Goal: Obtain resource: Download file/media

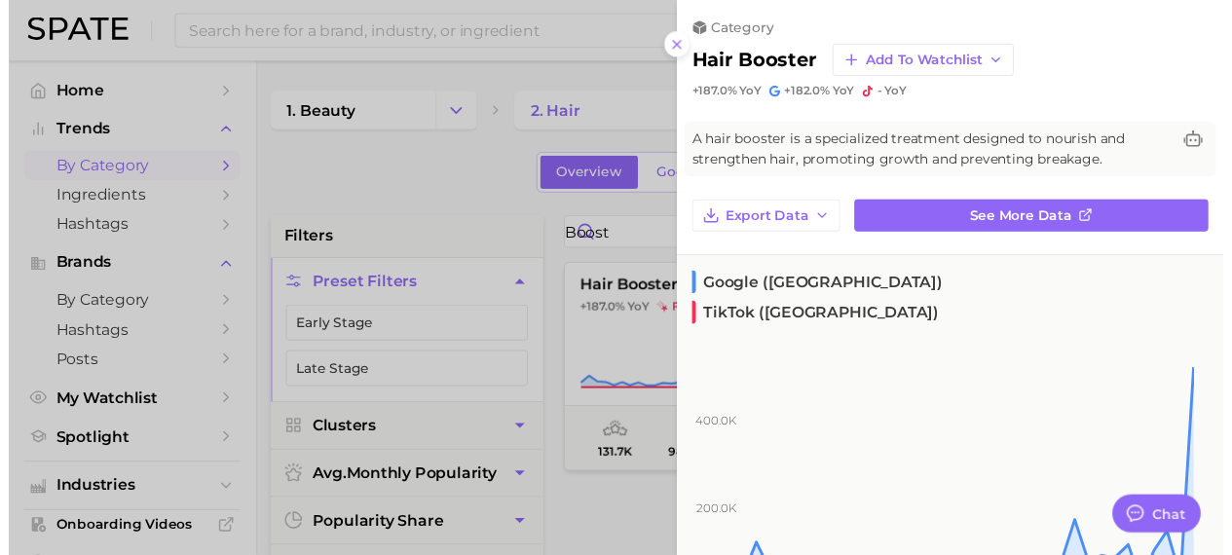
scroll to position [910, 0]
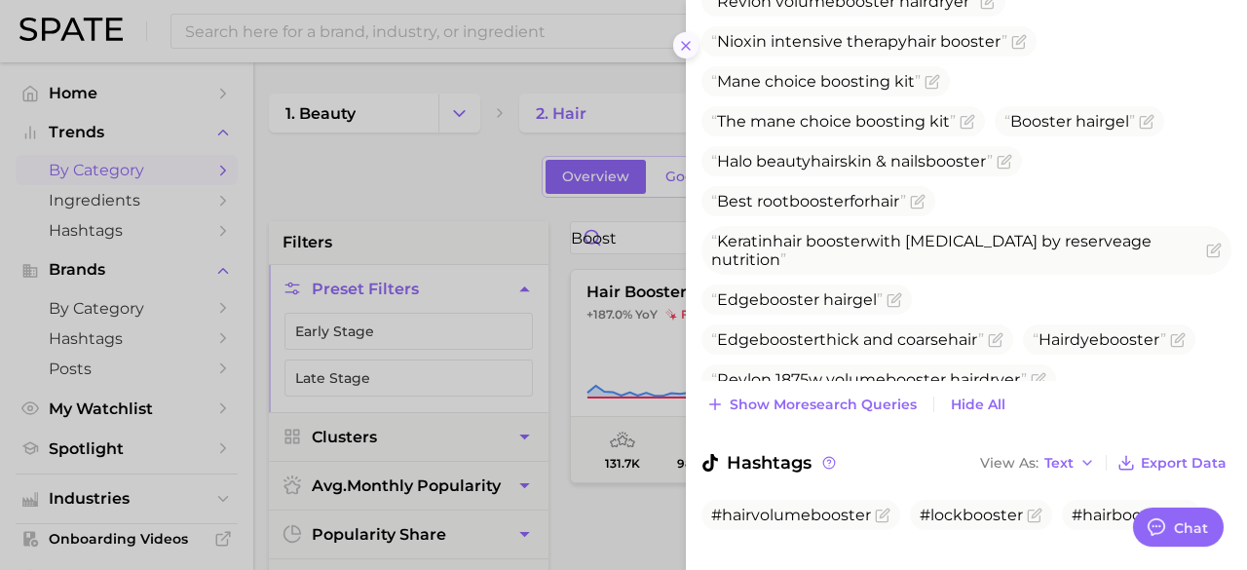
click at [684, 50] on icon at bounding box center [686, 46] width 16 height 16
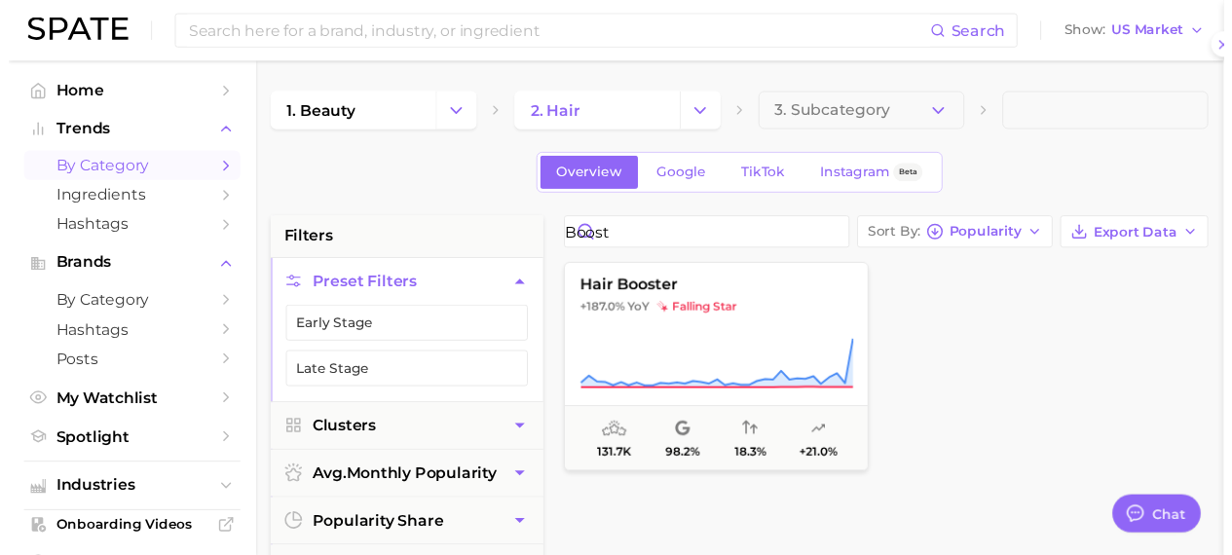
scroll to position [0, 0]
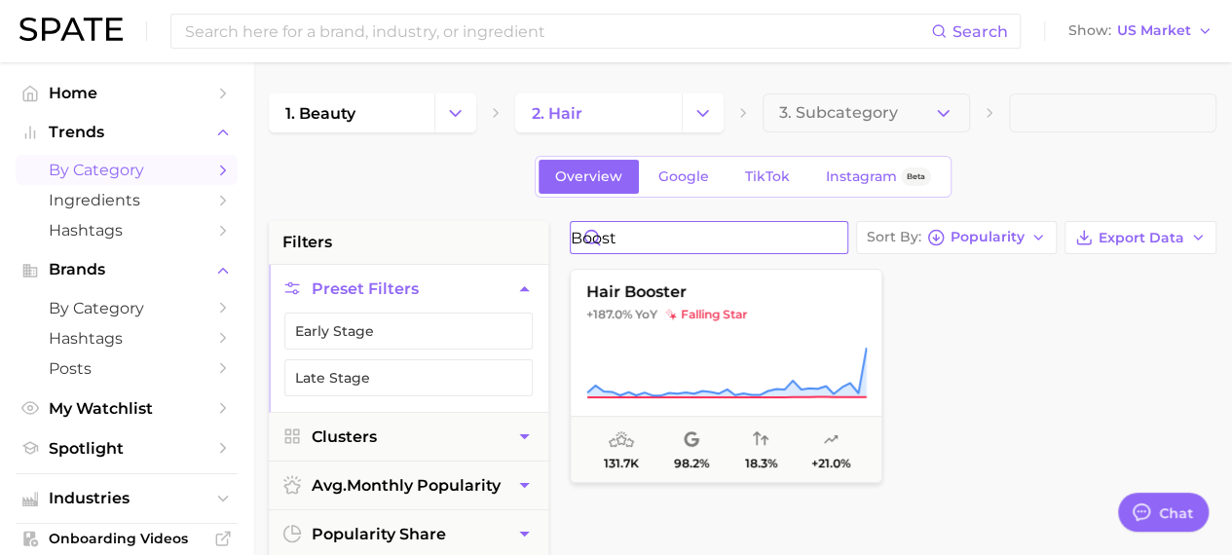
drag, startPoint x: 680, startPoint y: 235, endPoint x: 571, endPoint y: 237, distance: 109.1
click at [571, 237] on input "boost" at bounding box center [709, 237] width 277 height 31
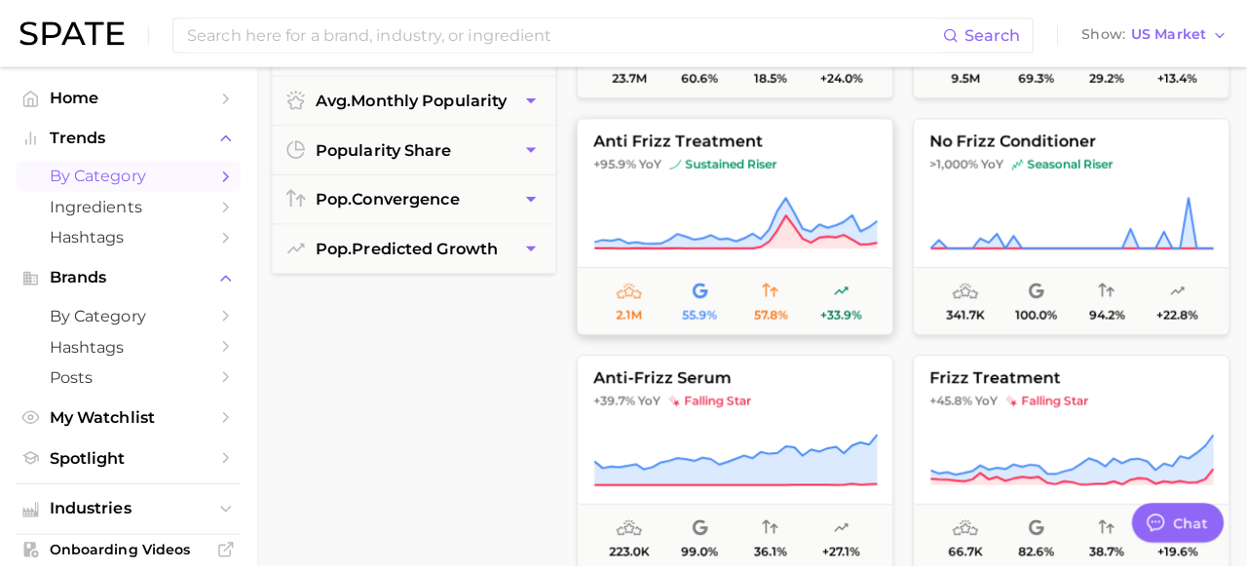
scroll to position [195, 0]
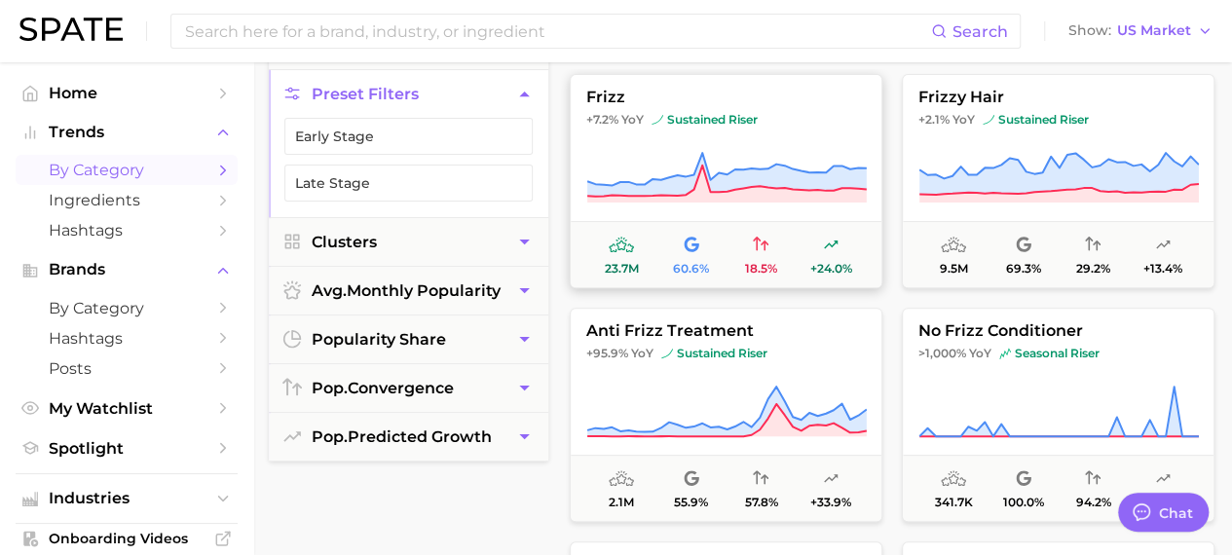
click at [756, 126] on span "sustained riser" at bounding box center [705, 120] width 106 height 16
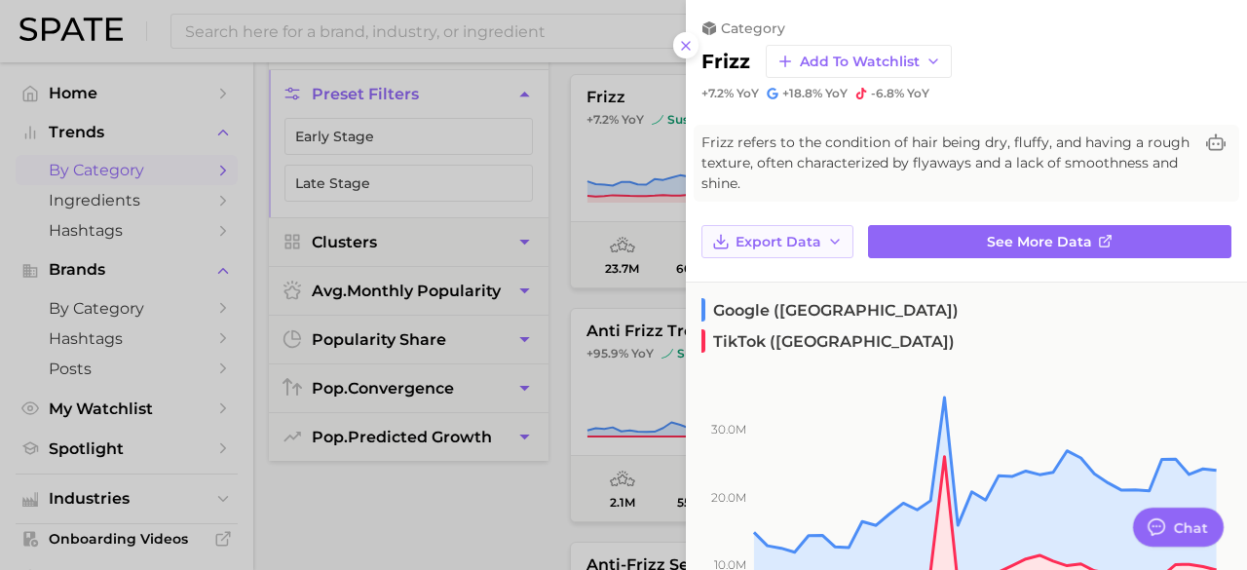
click at [773, 229] on button "Export Data" at bounding box center [777, 241] width 152 height 33
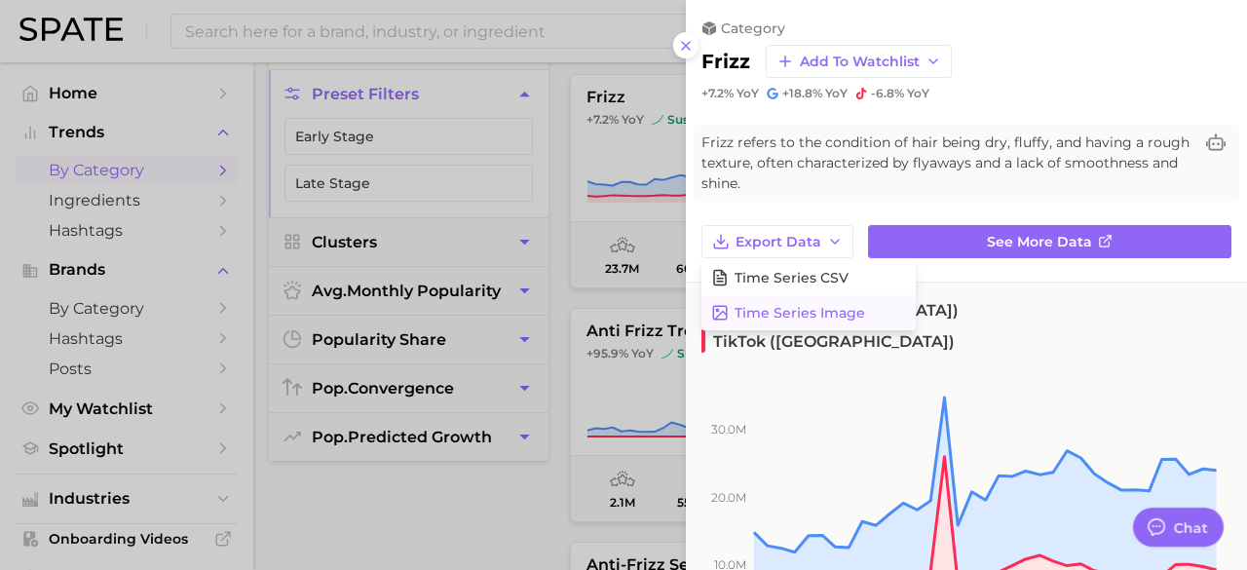
click at [774, 311] on span "Time Series Image" at bounding box center [799, 313] width 131 height 17
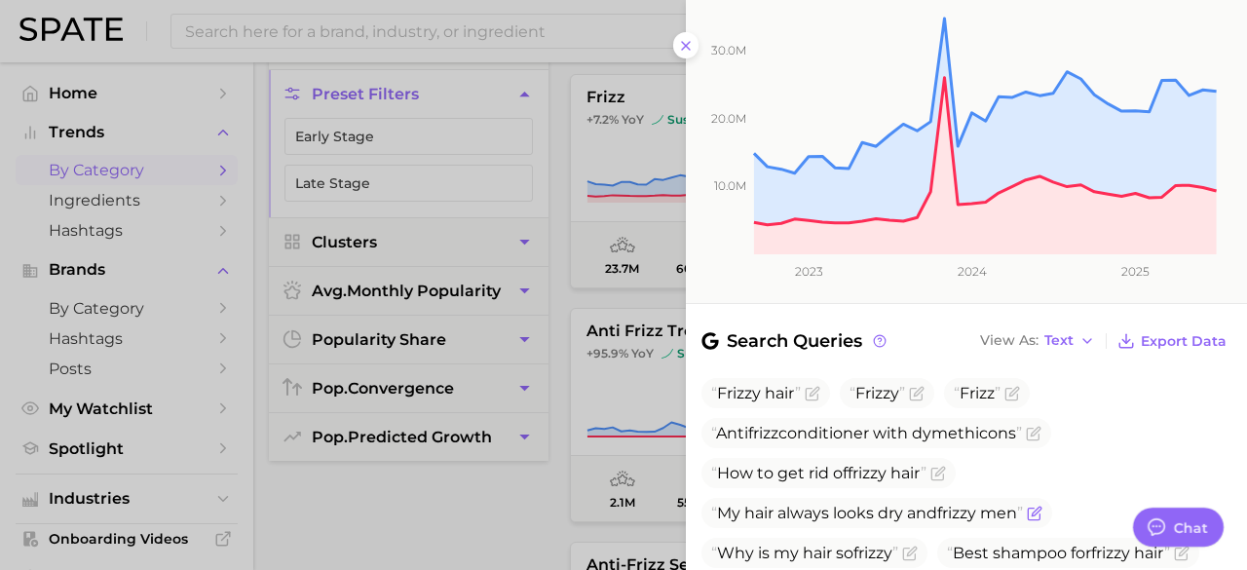
scroll to position [487, 0]
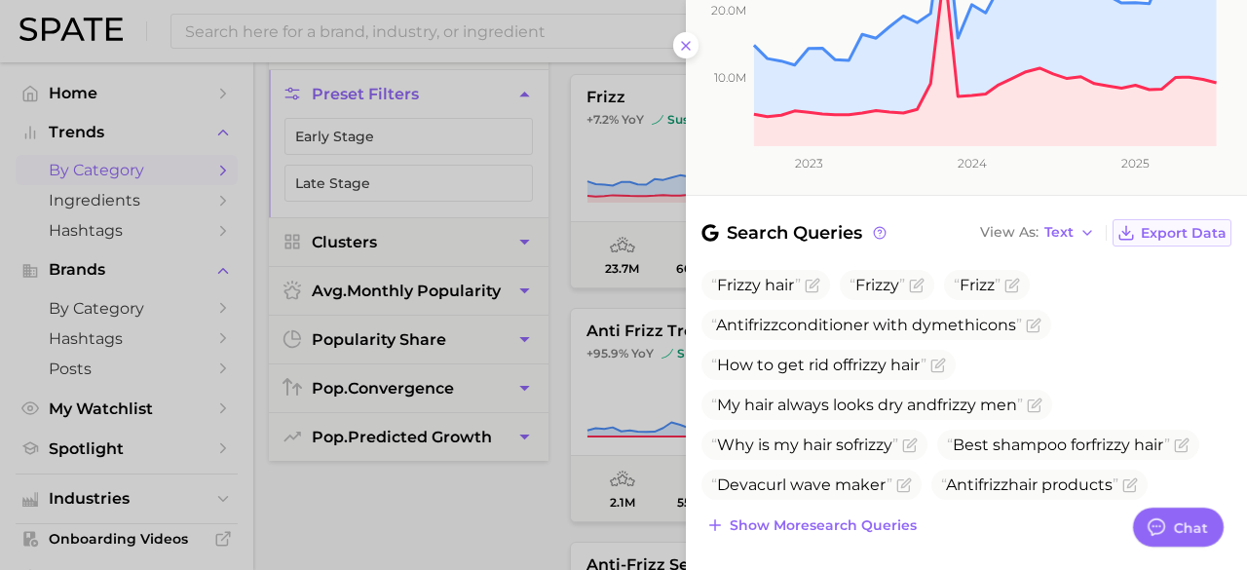
click at [1153, 225] on span "Export Data" at bounding box center [1184, 233] width 86 height 17
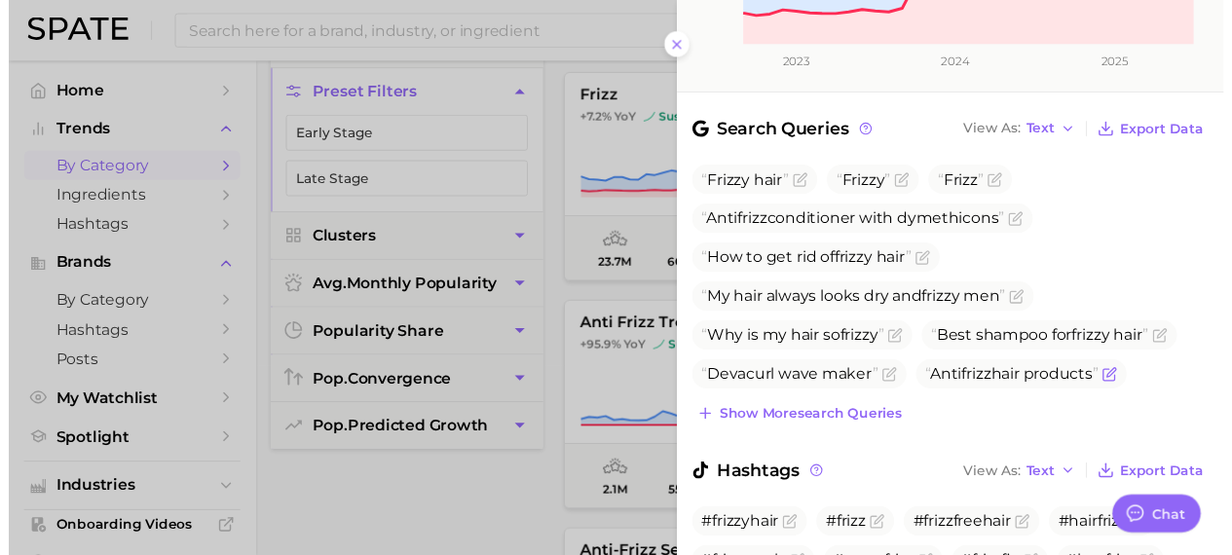
scroll to position [716, 0]
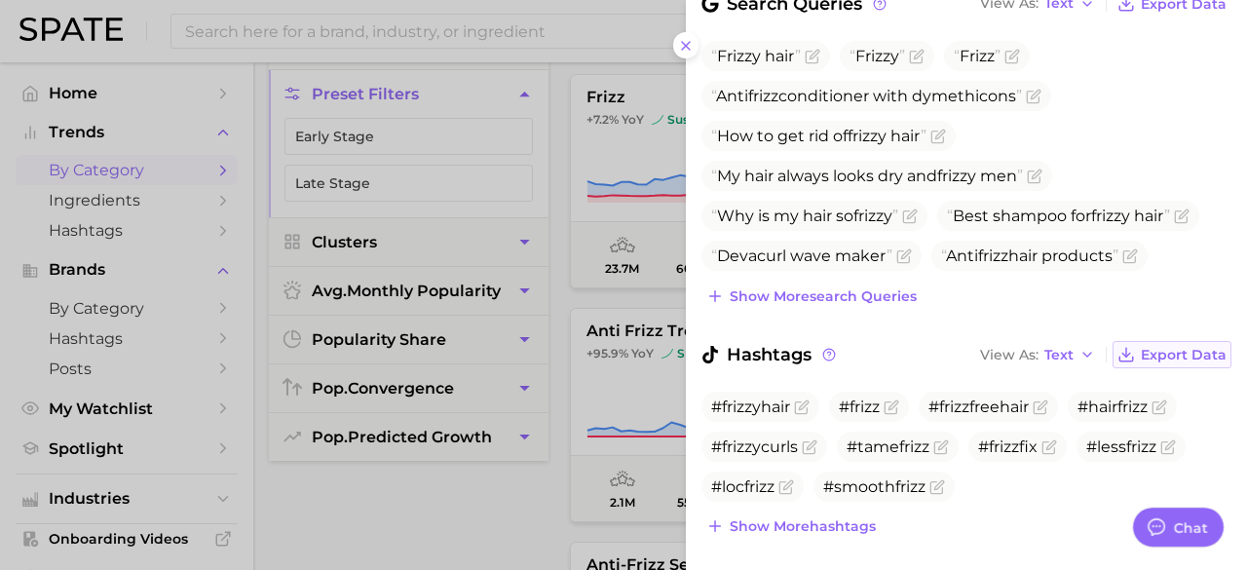
click at [1148, 347] on span "Export Data" at bounding box center [1184, 355] width 86 height 17
click at [682, 44] on icon at bounding box center [686, 46] width 16 height 16
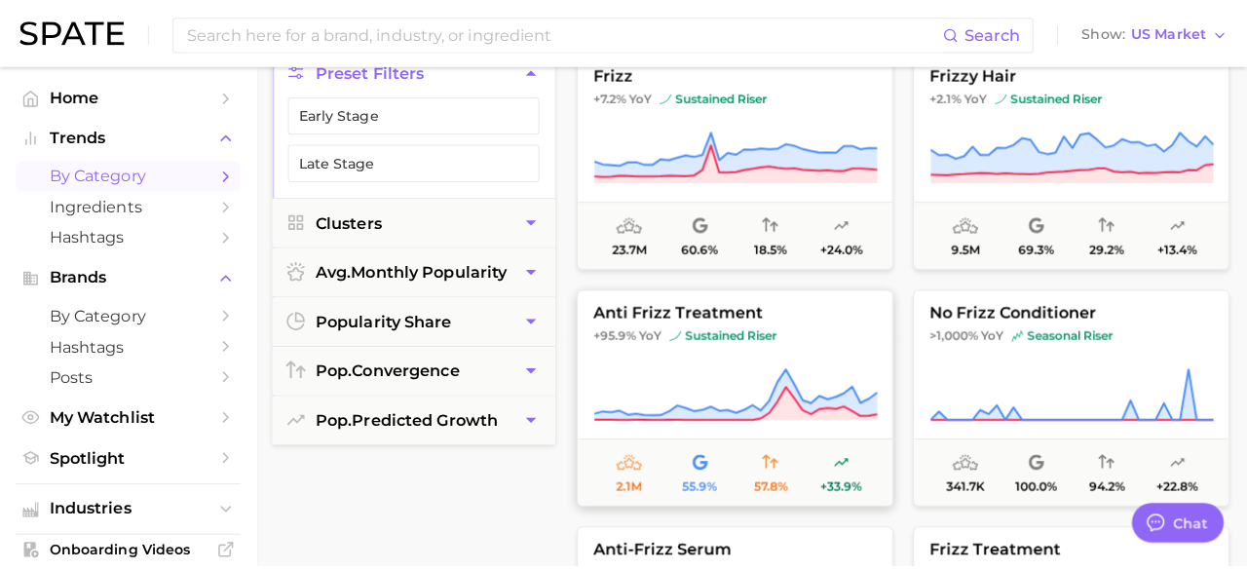
scroll to position [195, 0]
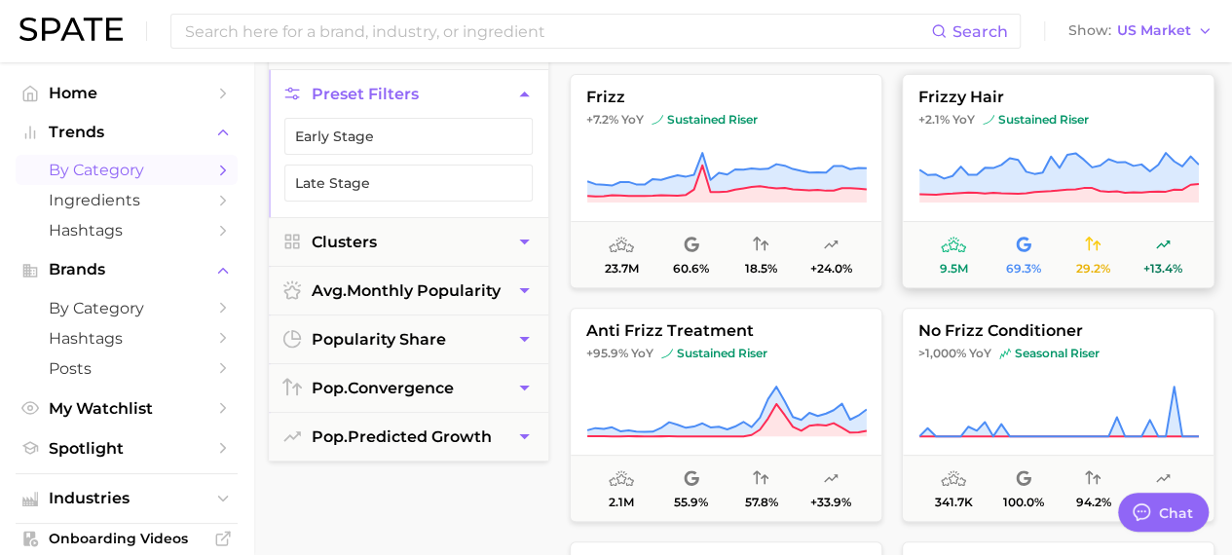
click at [1043, 113] on span "sustained riser" at bounding box center [1036, 120] width 106 height 16
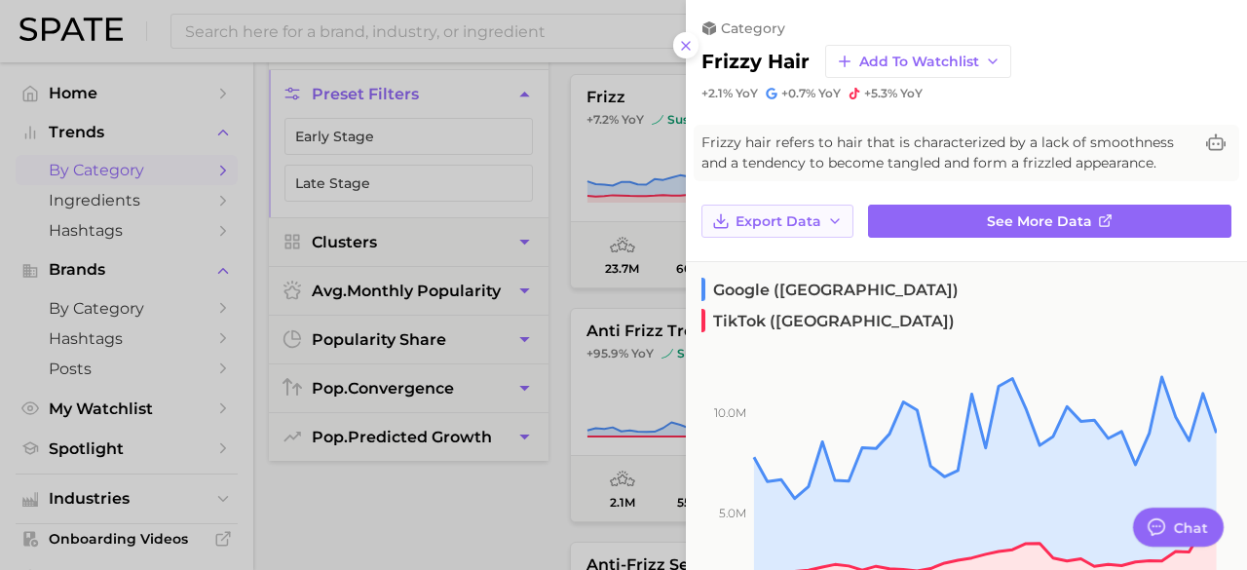
click at [799, 229] on button "Export Data" at bounding box center [777, 221] width 152 height 33
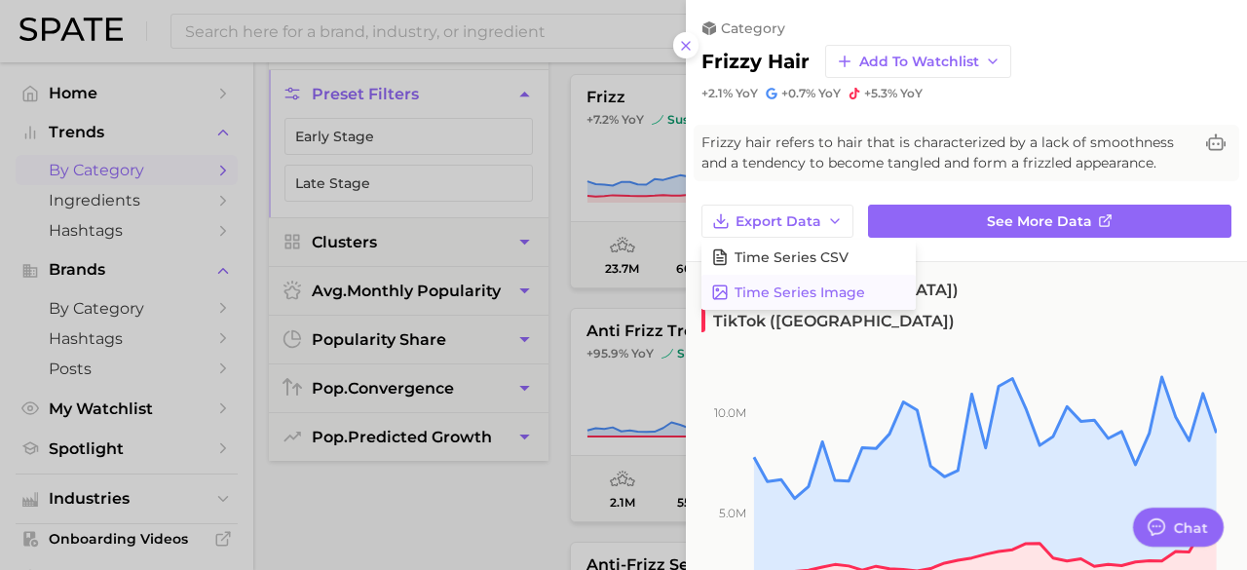
click at [803, 284] on span "Time Series Image" at bounding box center [799, 292] width 131 height 17
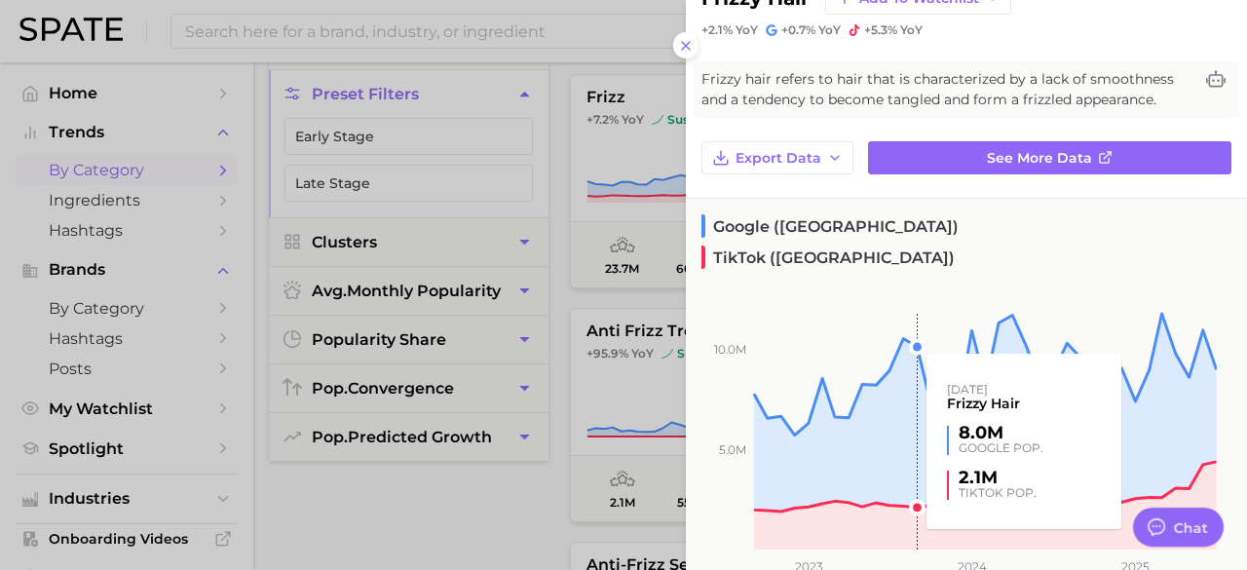
scroll to position [292, 0]
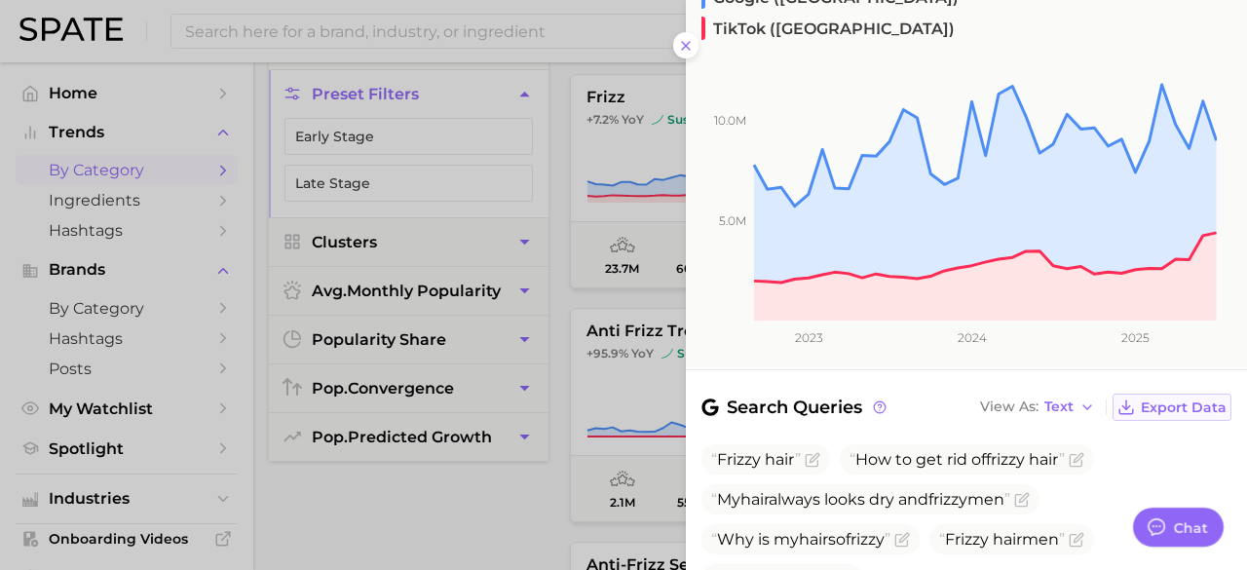
click at [1141, 399] on span "Export Data" at bounding box center [1184, 407] width 86 height 17
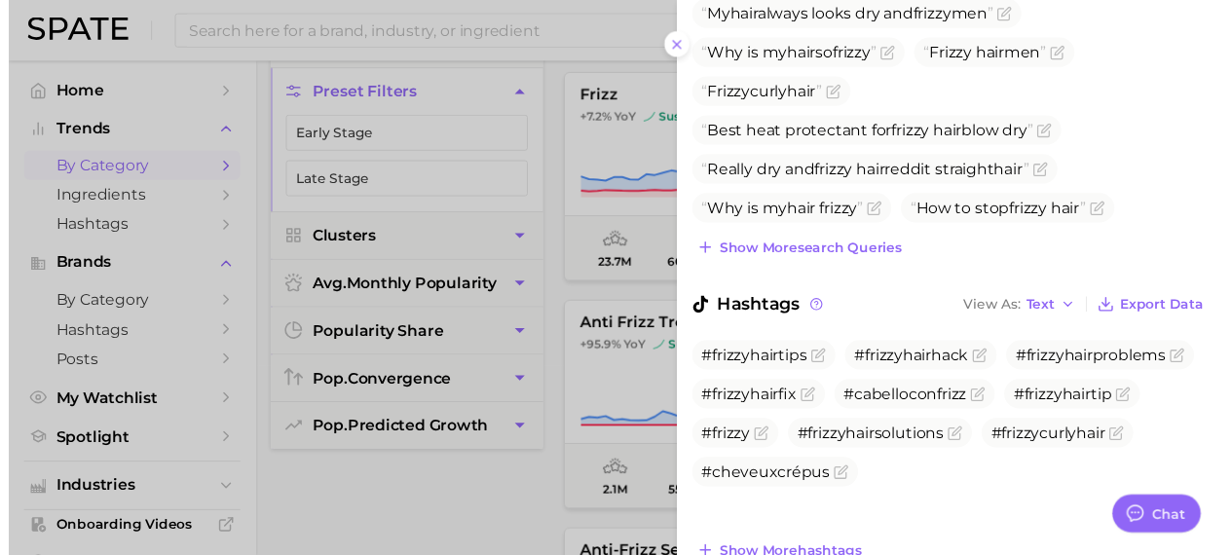
scroll to position [779, 0]
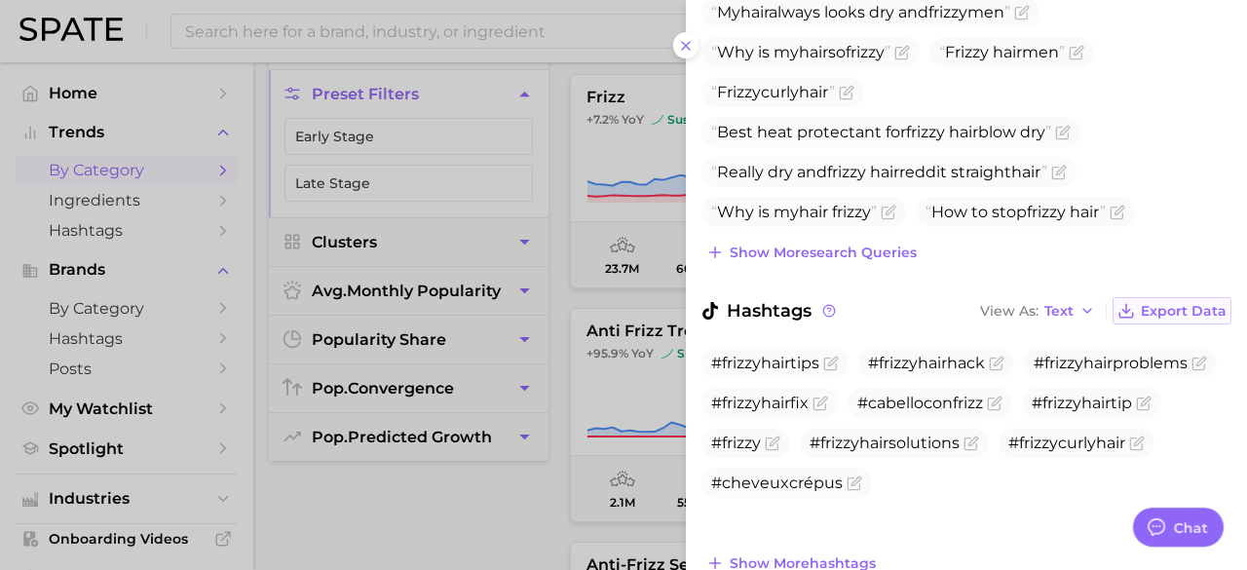
click at [1154, 303] on span "Export Data" at bounding box center [1184, 311] width 86 height 17
click at [687, 49] on icon at bounding box center [686, 46] width 16 height 16
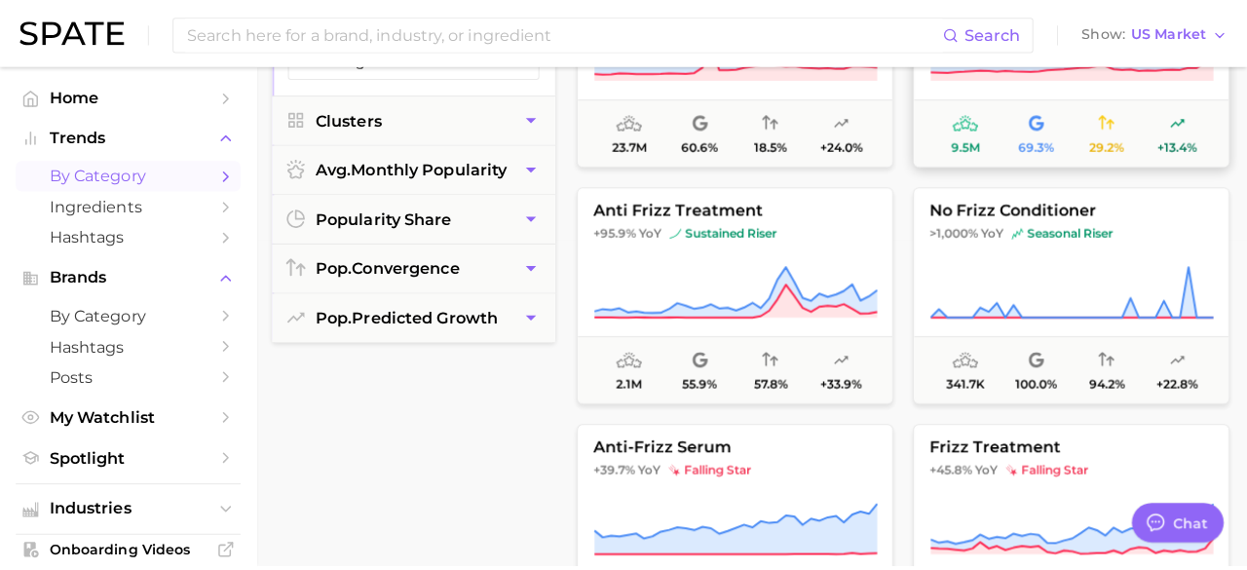
scroll to position [97, 0]
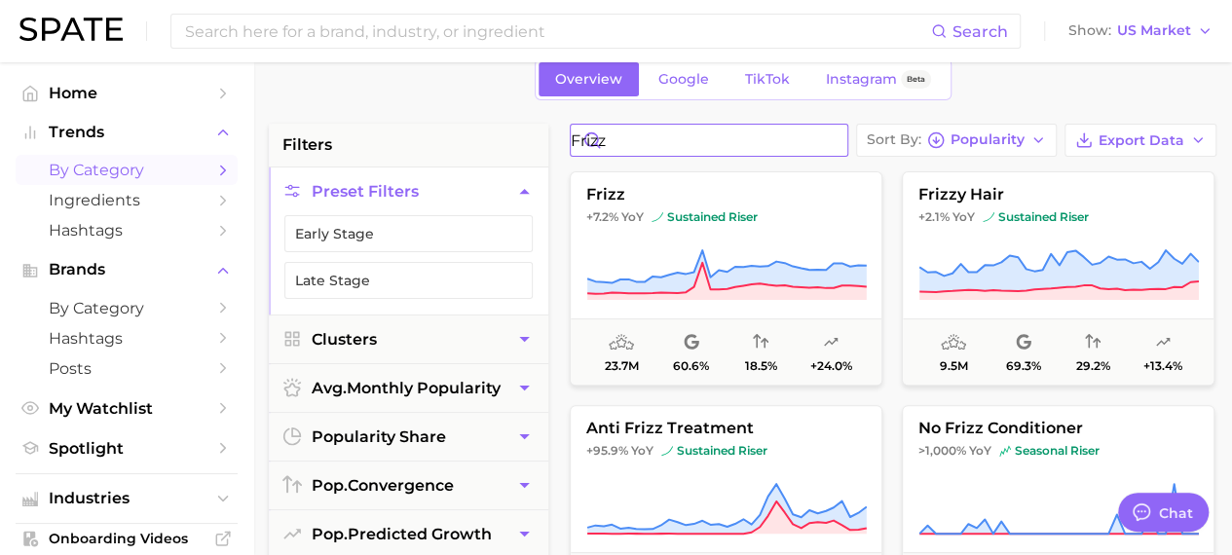
drag, startPoint x: 730, startPoint y: 144, endPoint x: 551, endPoint y: 146, distance: 179.2
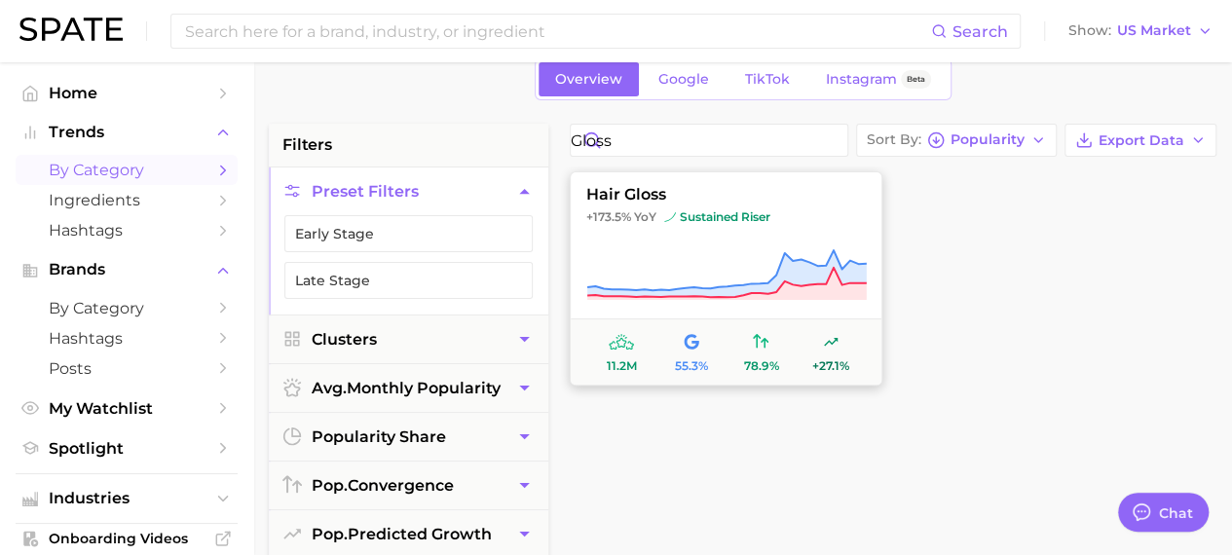
click at [660, 194] on span "hair gloss" at bounding box center [726, 195] width 311 height 18
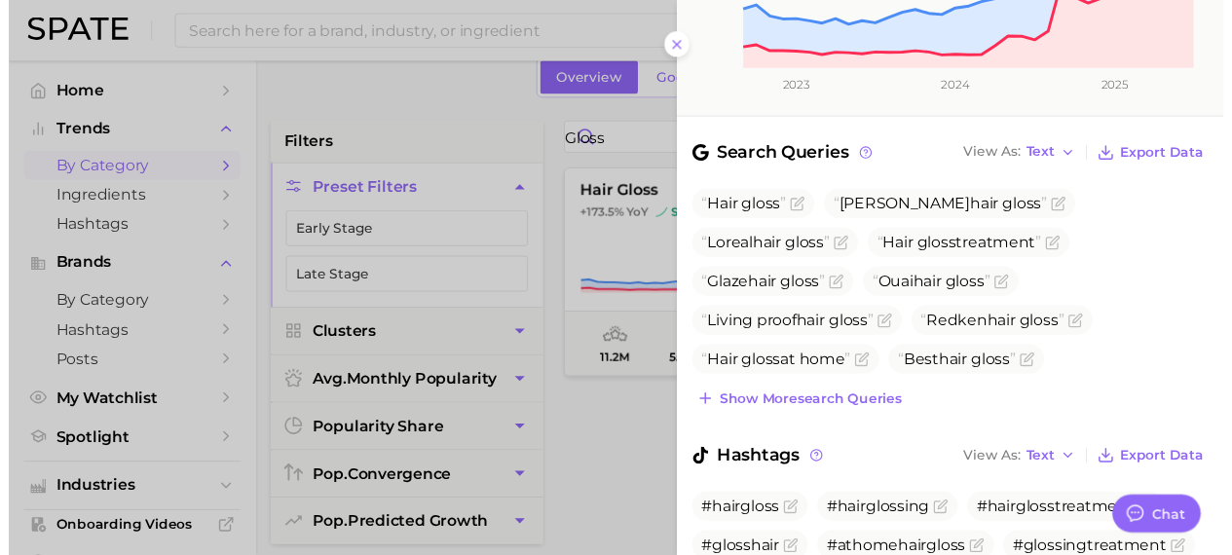
scroll to position [629, 0]
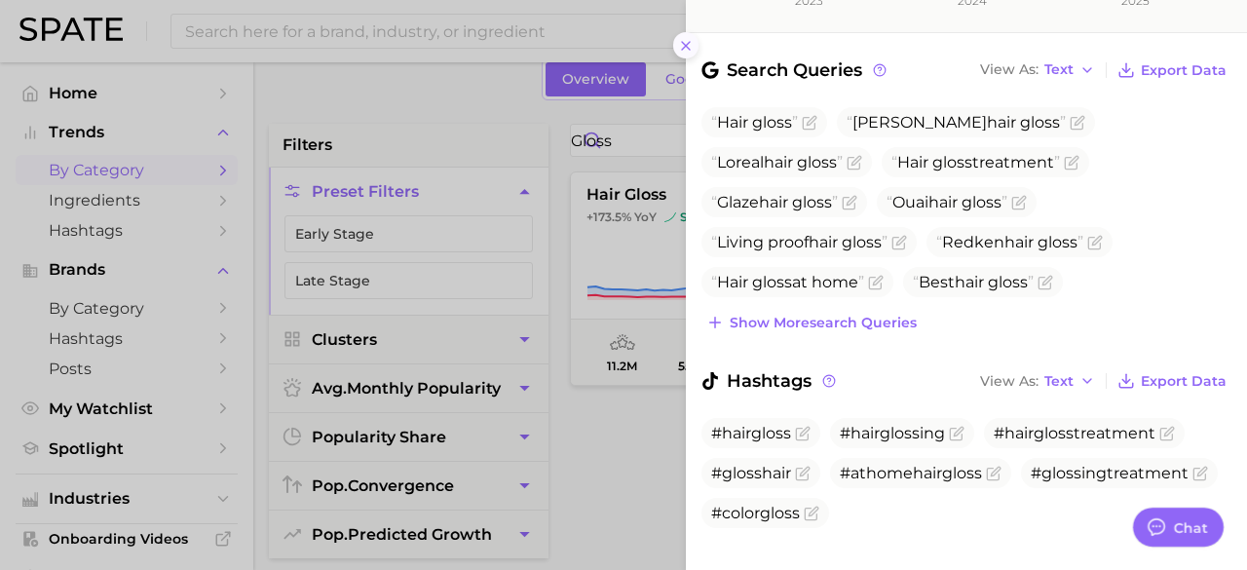
click at [691, 51] on icon at bounding box center [686, 46] width 16 height 16
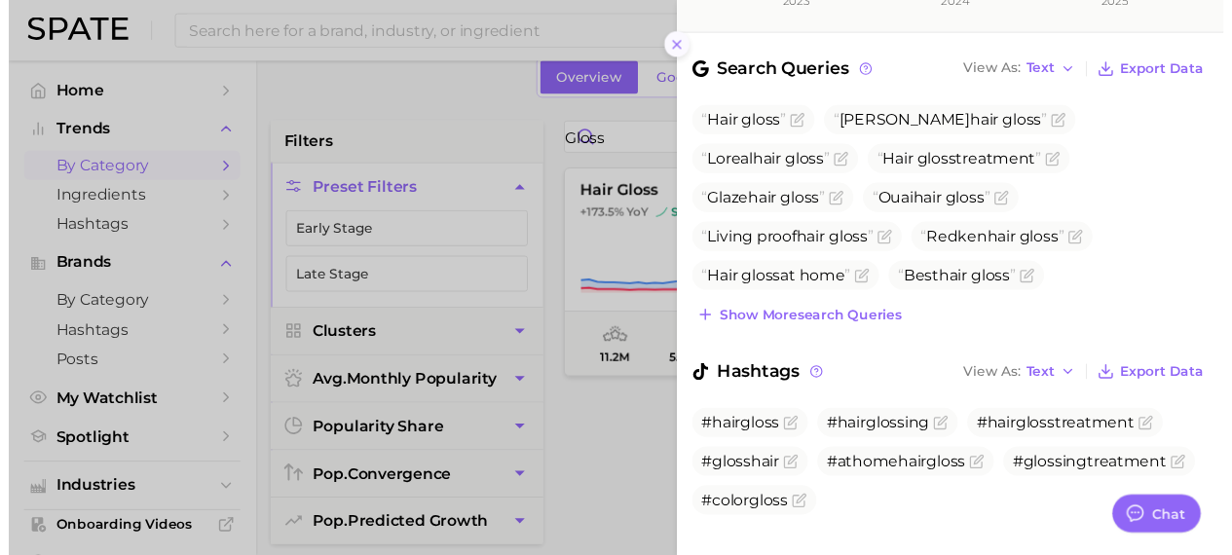
scroll to position [0, 0]
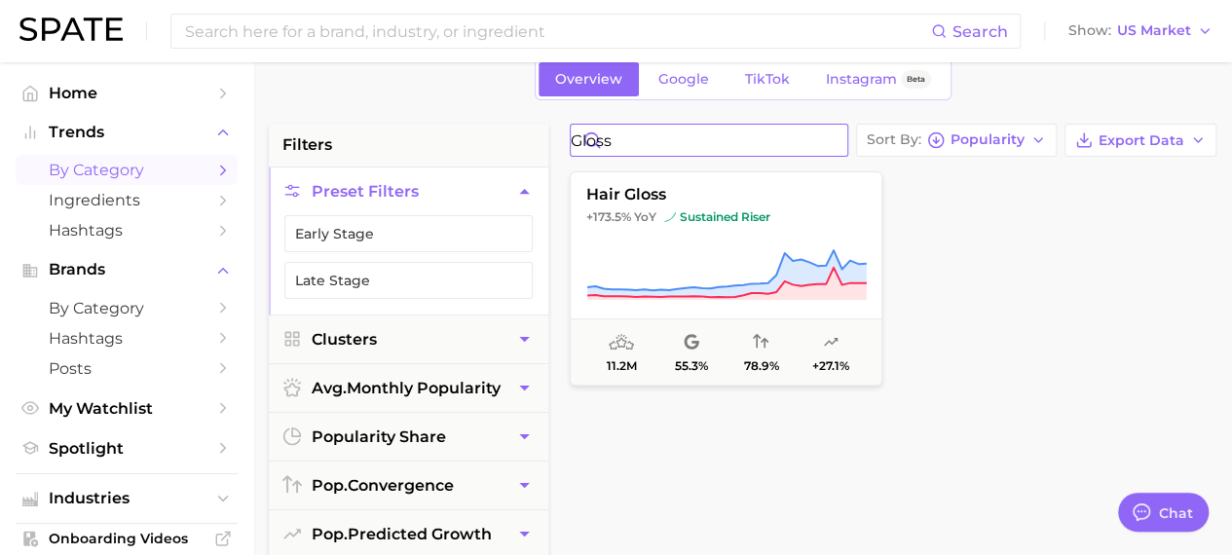
drag, startPoint x: 662, startPoint y: 139, endPoint x: 530, endPoint y: 140, distance: 132.5
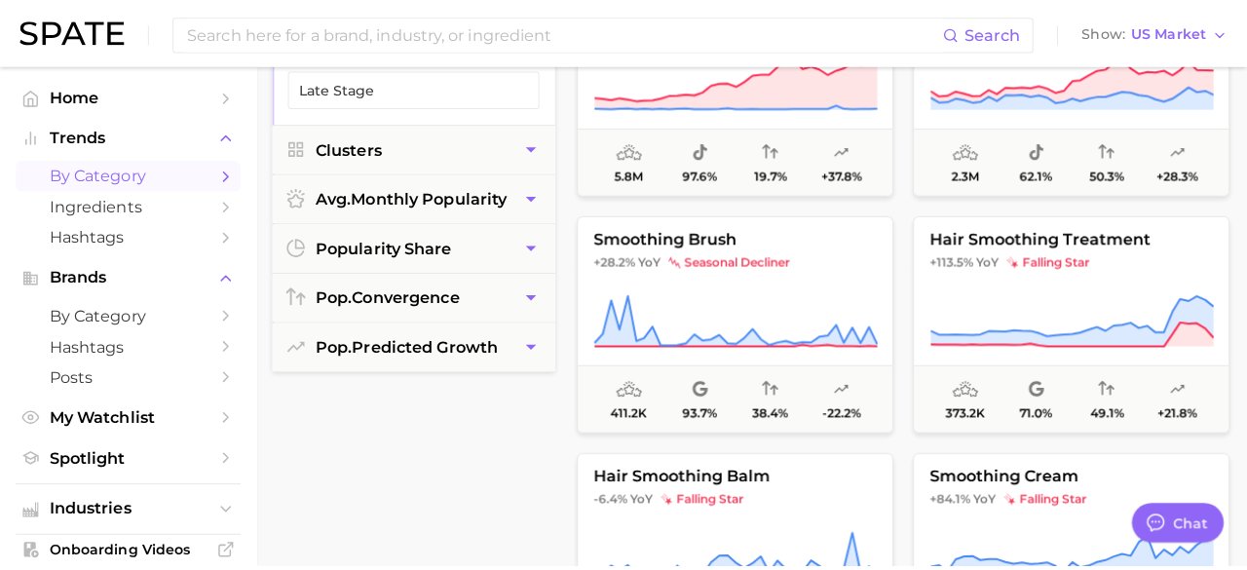
scroll to position [97, 0]
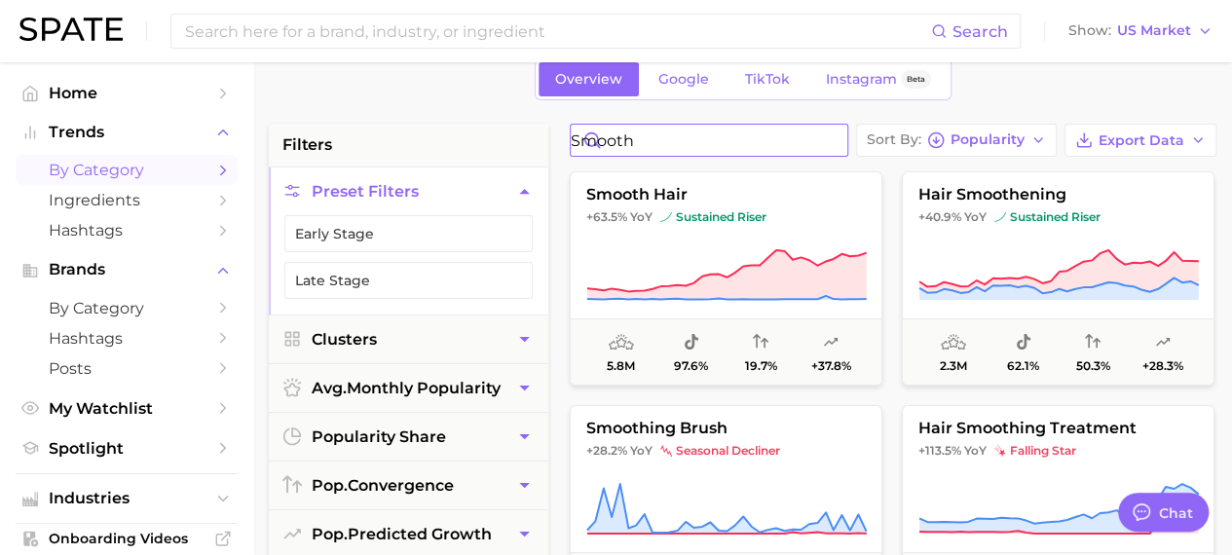
drag, startPoint x: 694, startPoint y: 133, endPoint x: 524, endPoint y: 165, distance: 173.3
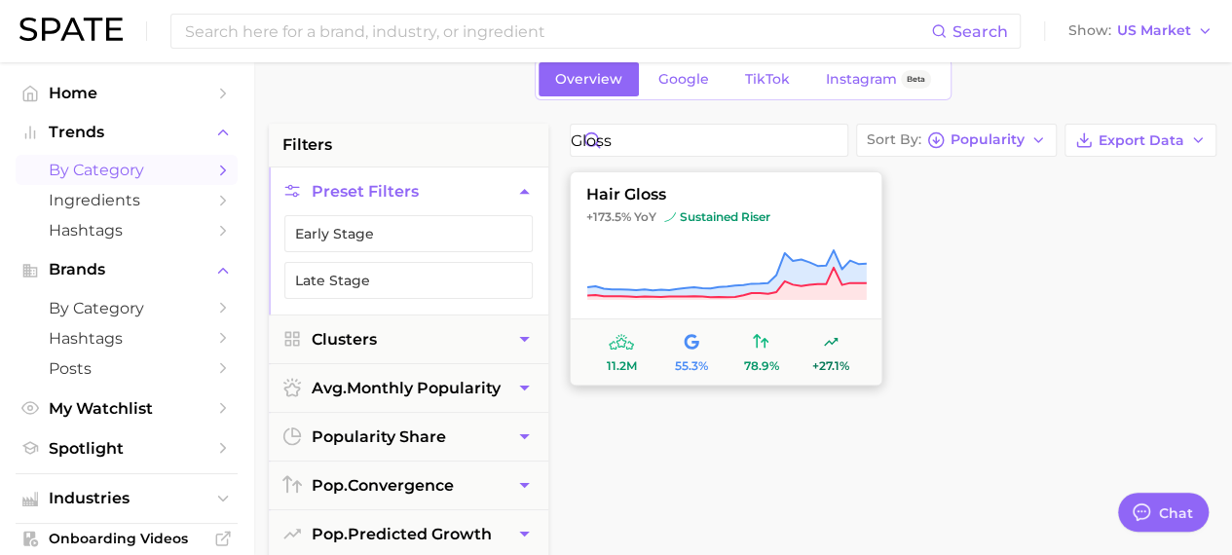
click at [681, 215] on span "sustained riser" at bounding box center [717, 217] width 106 height 16
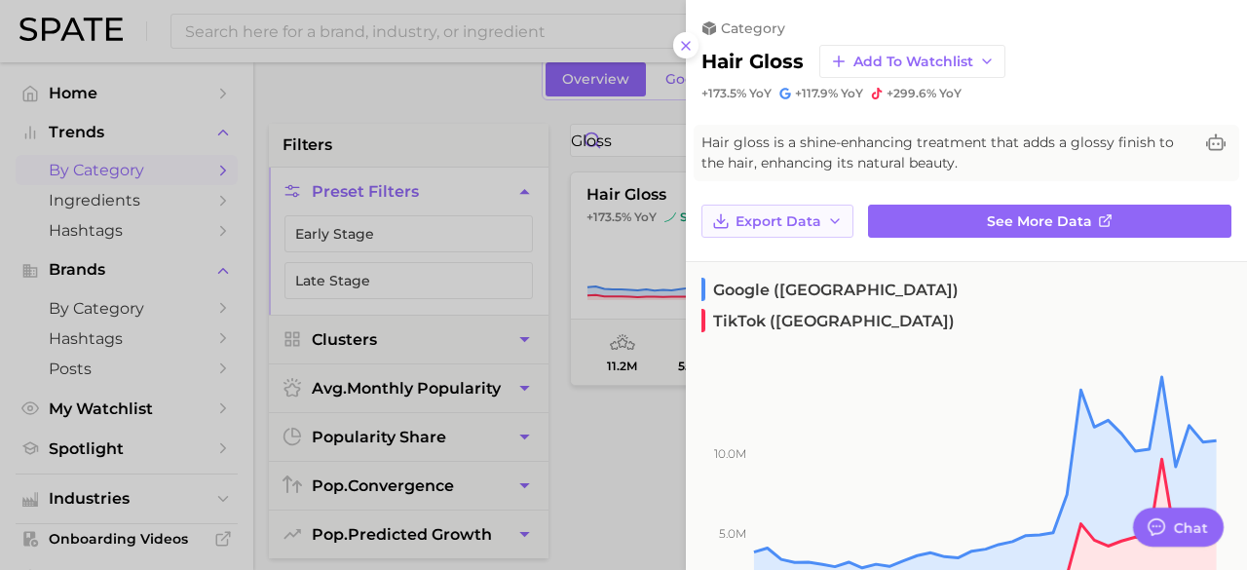
click at [766, 223] on span "Export Data" at bounding box center [778, 221] width 86 height 17
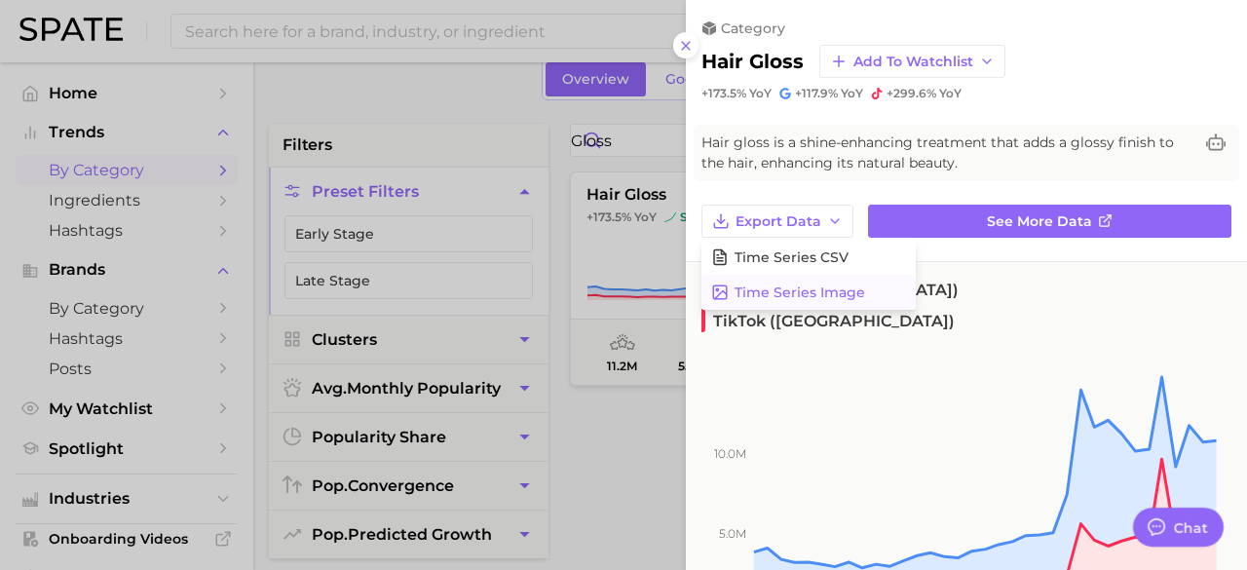
click at [768, 284] on span "Time Series Image" at bounding box center [799, 292] width 131 height 17
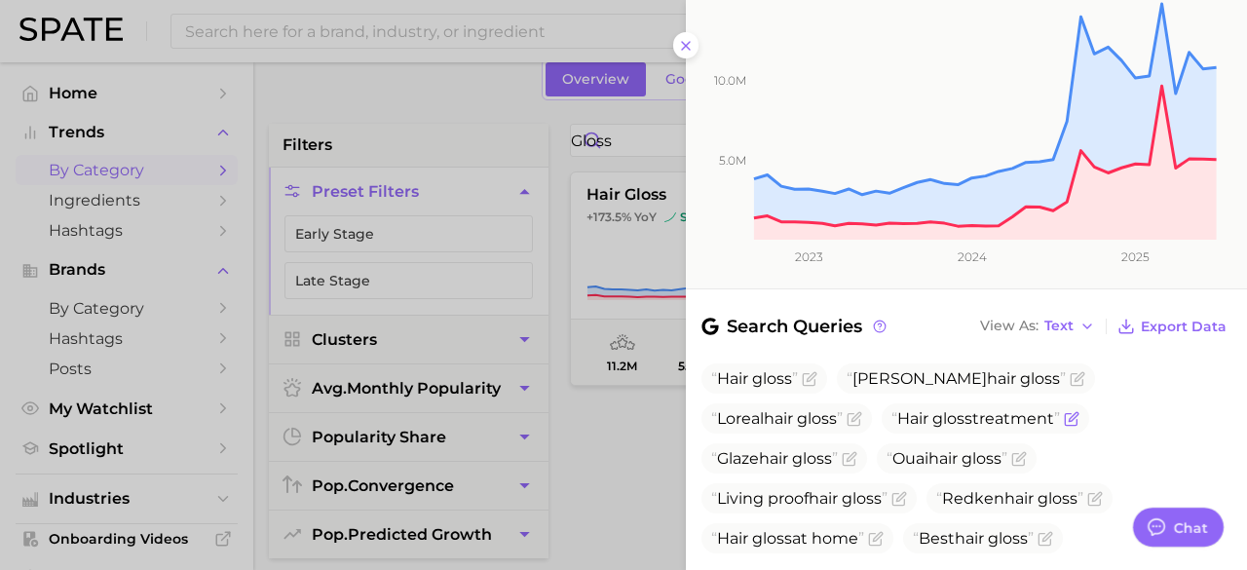
scroll to position [390, 0]
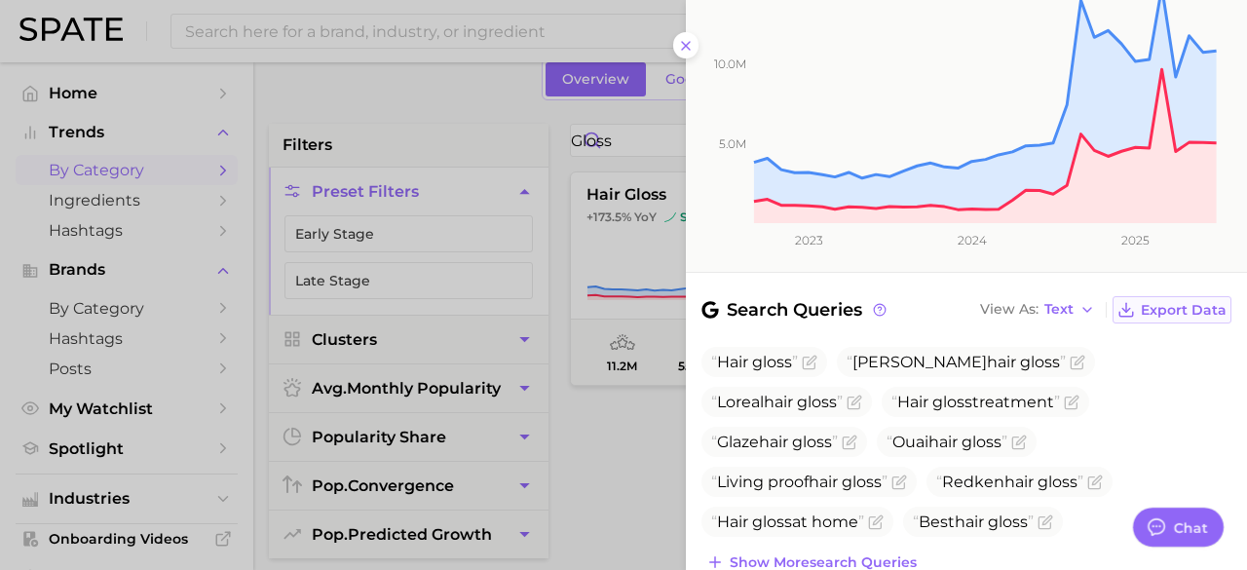
click at [1159, 302] on span "Export Data" at bounding box center [1184, 310] width 86 height 17
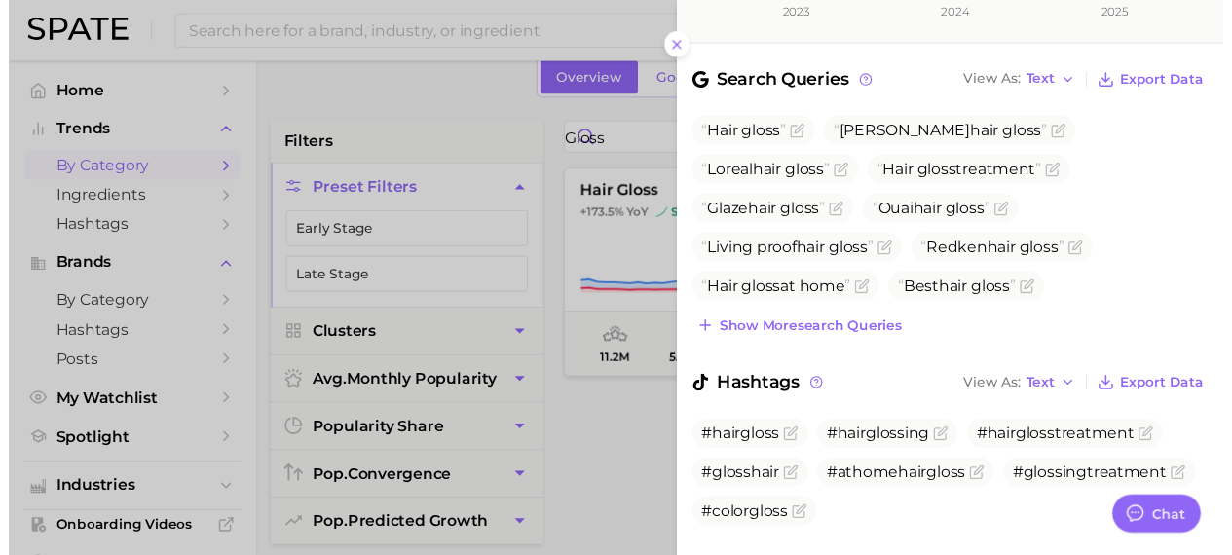
scroll to position [629, 0]
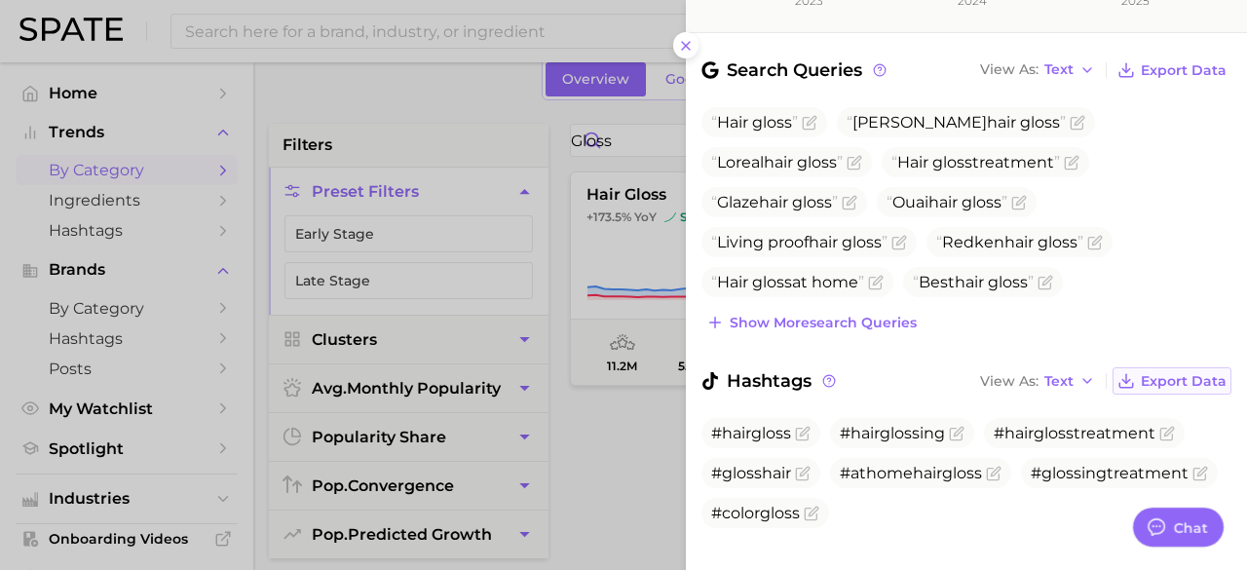
click at [1145, 373] on span "Export Data" at bounding box center [1184, 381] width 86 height 17
click at [684, 44] on line at bounding box center [686, 46] width 8 height 8
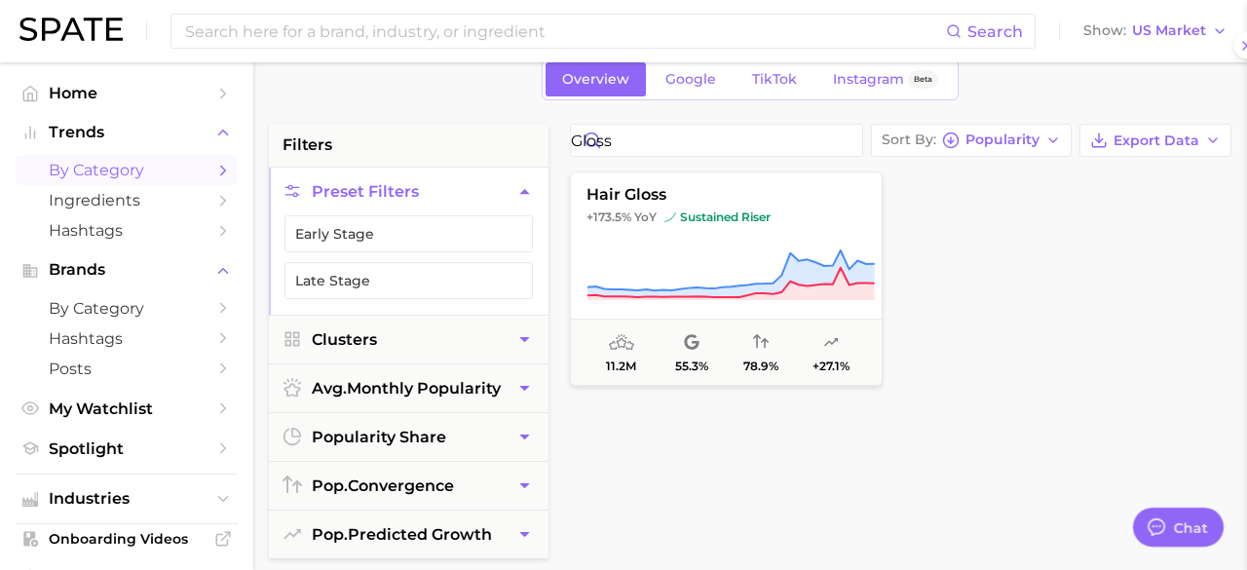
scroll to position [0, 0]
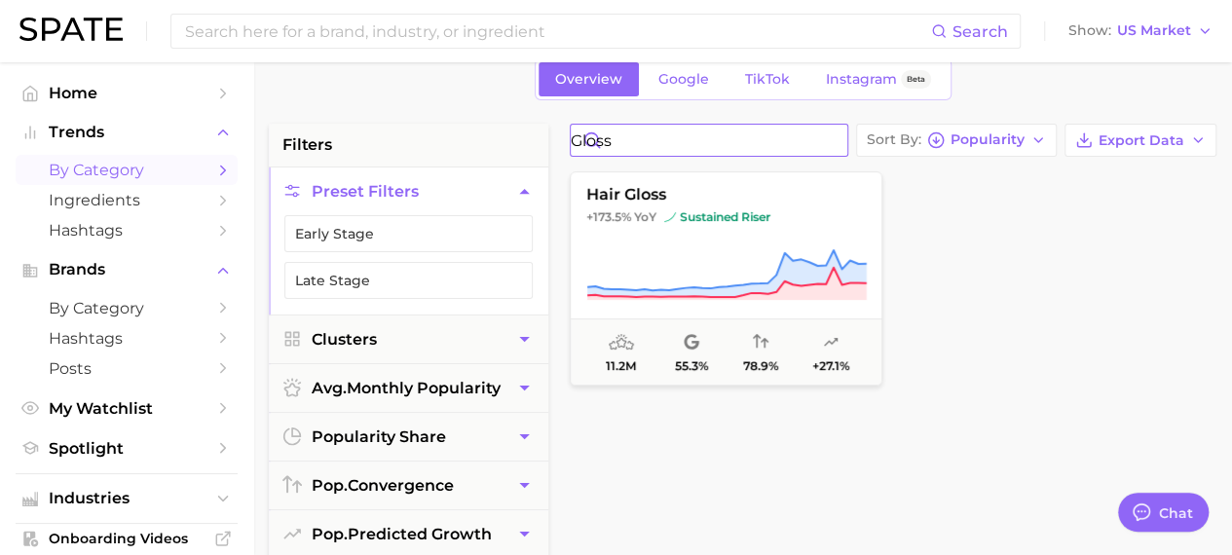
drag, startPoint x: 670, startPoint y: 135, endPoint x: 483, endPoint y: 147, distance: 187.4
type input "smooth"
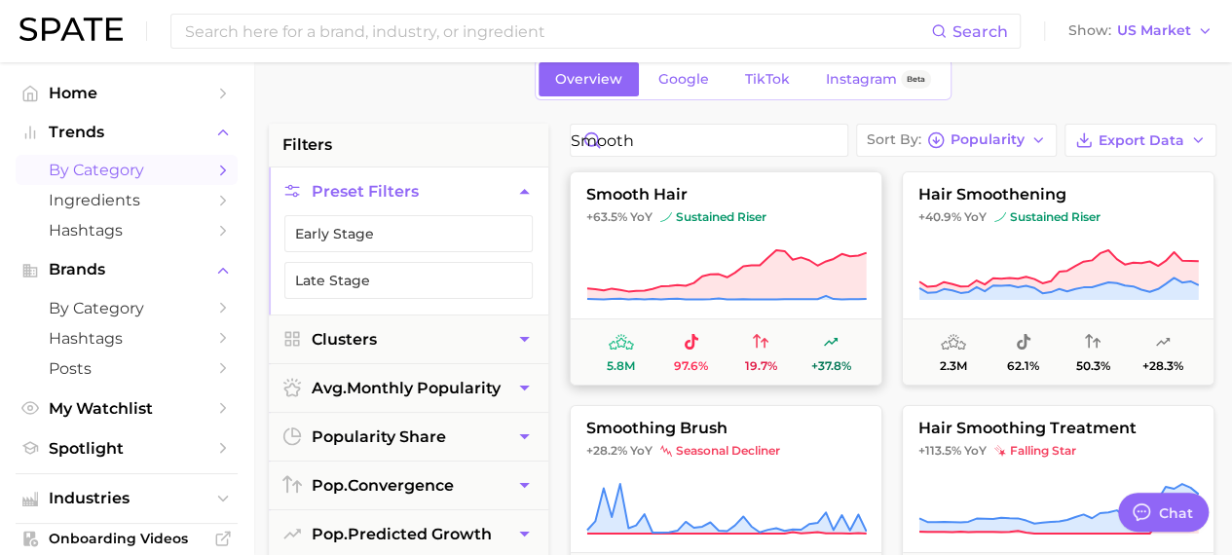
click at [647, 200] on span "smooth hair" at bounding box center [726, 195] width 311 height 18
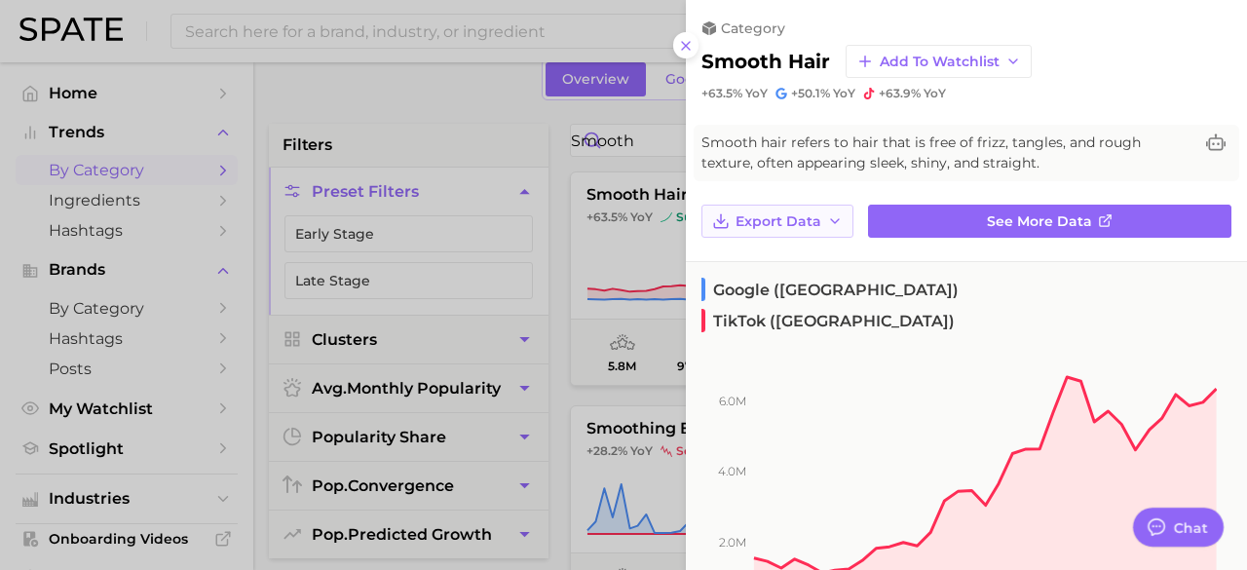
click at [755, 213] on span "Export Data" at bounding box center [778, 221] width 86 height 17
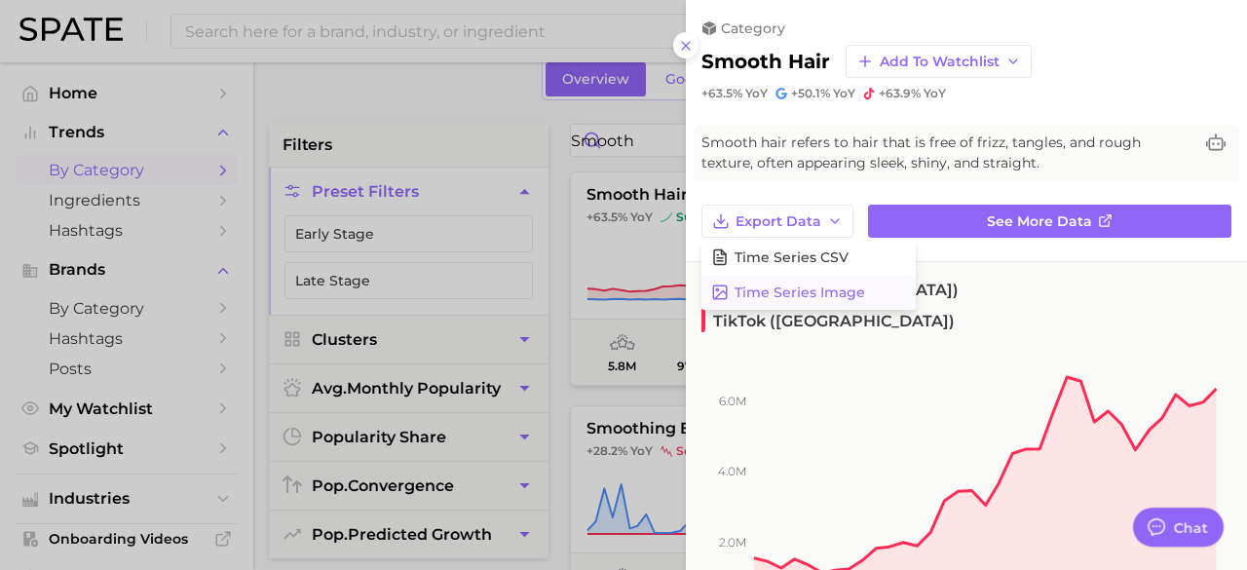
click at [755, 289] on span "Time Series Image" at bounding box center [799, 292] width 131 height 17
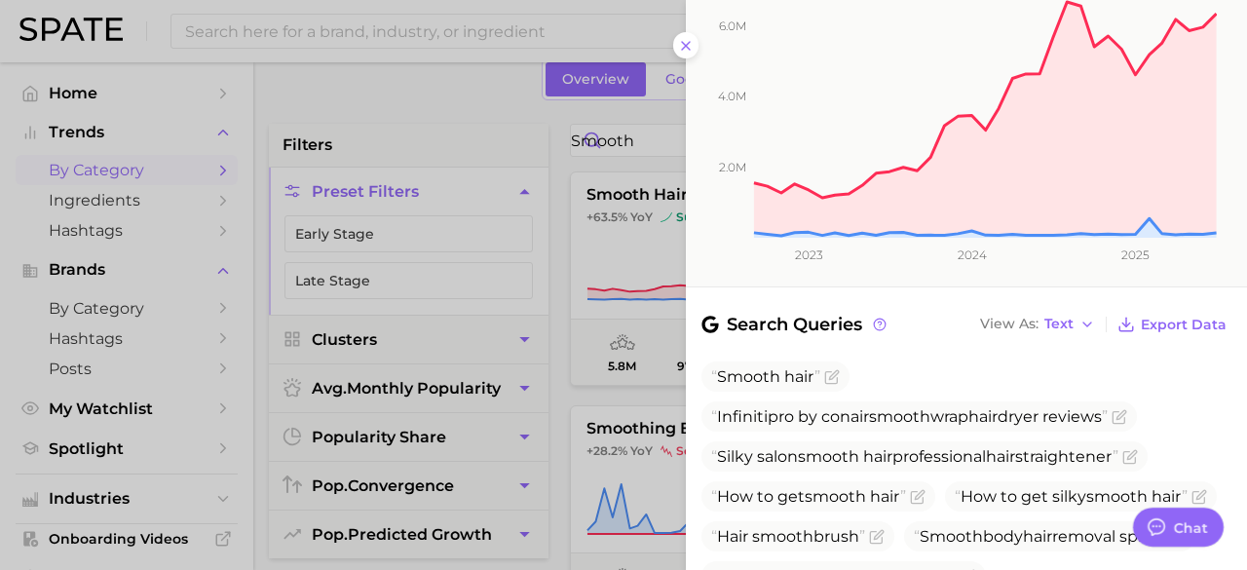
scroll to position [487, 0]
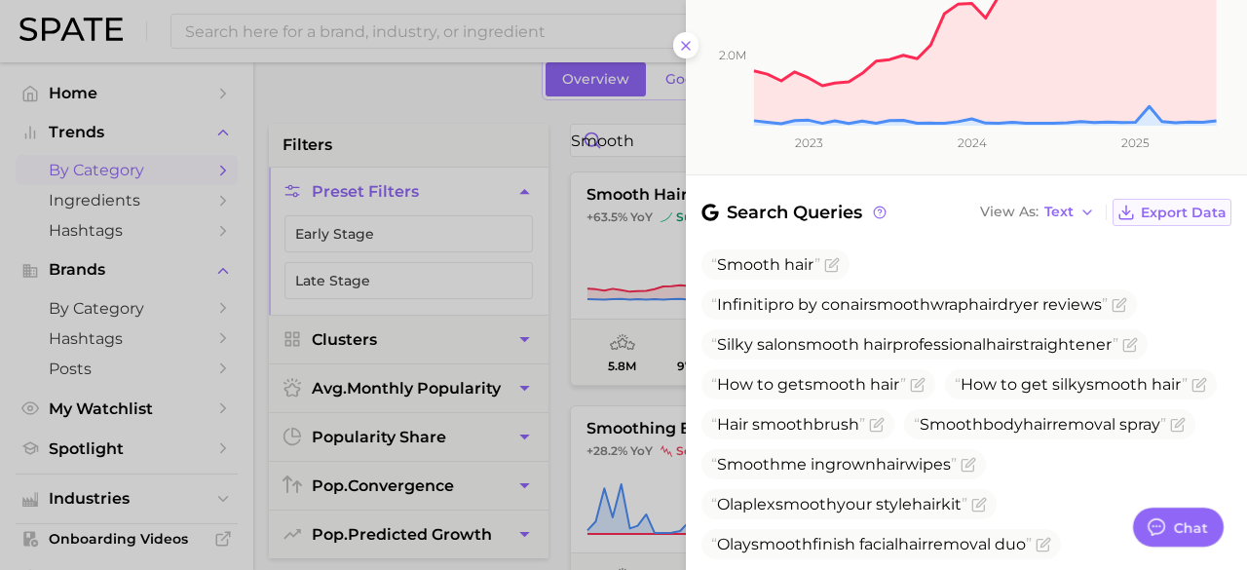
click at [1194, 205] on span "Export Data" at bounding box center [1184, 213] width 86 height 17
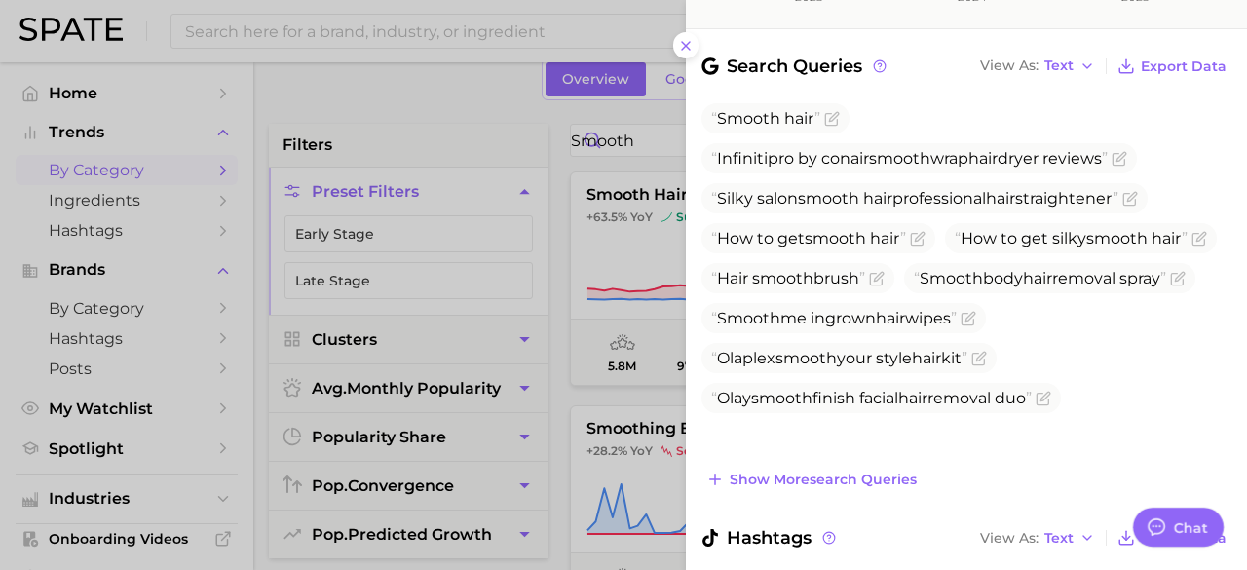
scroll to position [789, 0]
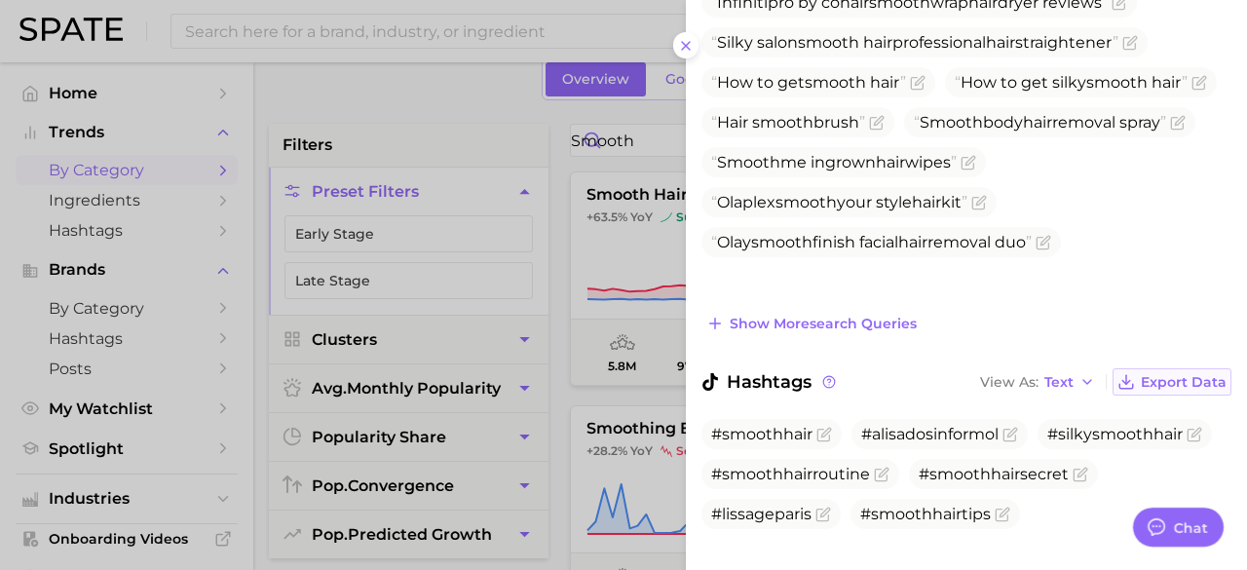
click at [1141, 374] on span "Export Data" at bounding box center [1184, 382] width 86 height 17
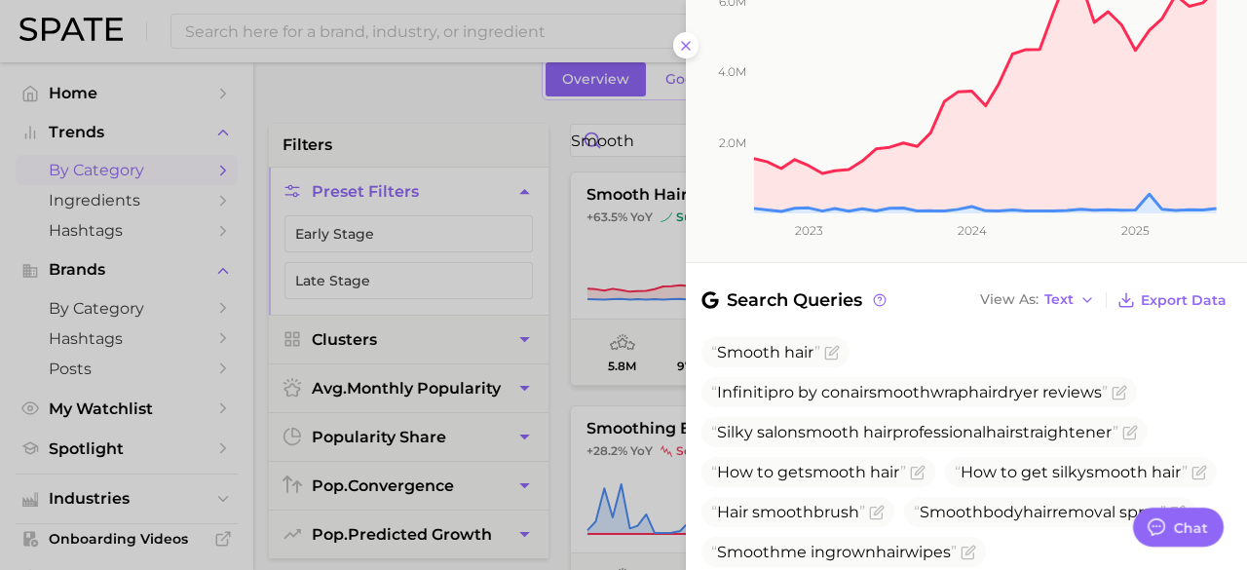
scroll to position [0, 0]
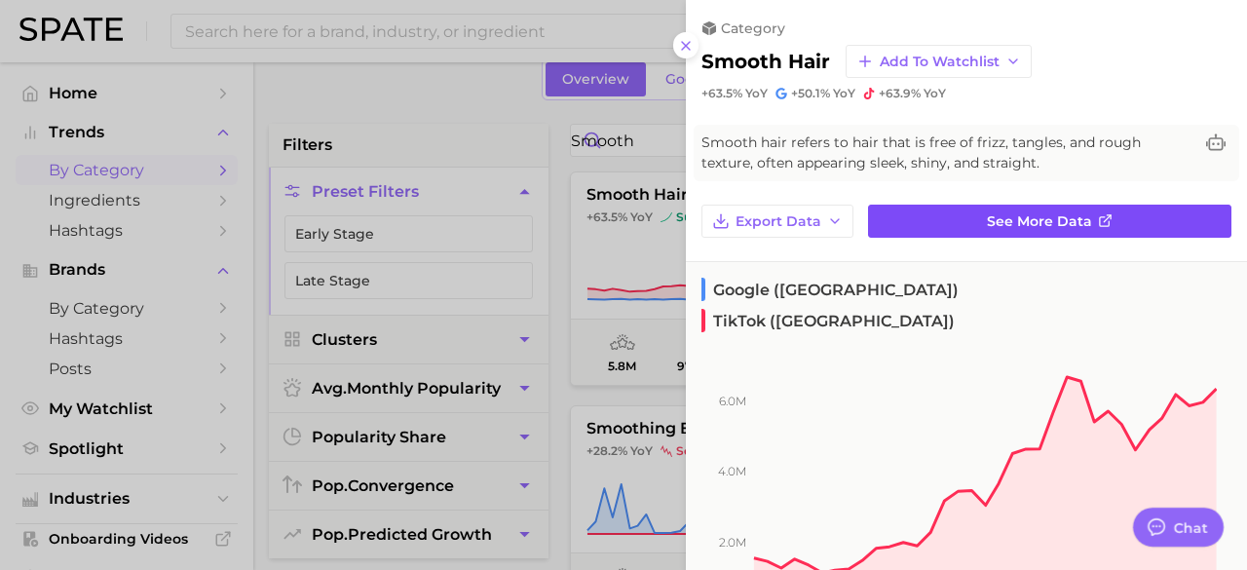
click at [1005, 219] on span "See more data" at bounding box center [1039, 221] width 105 height 17
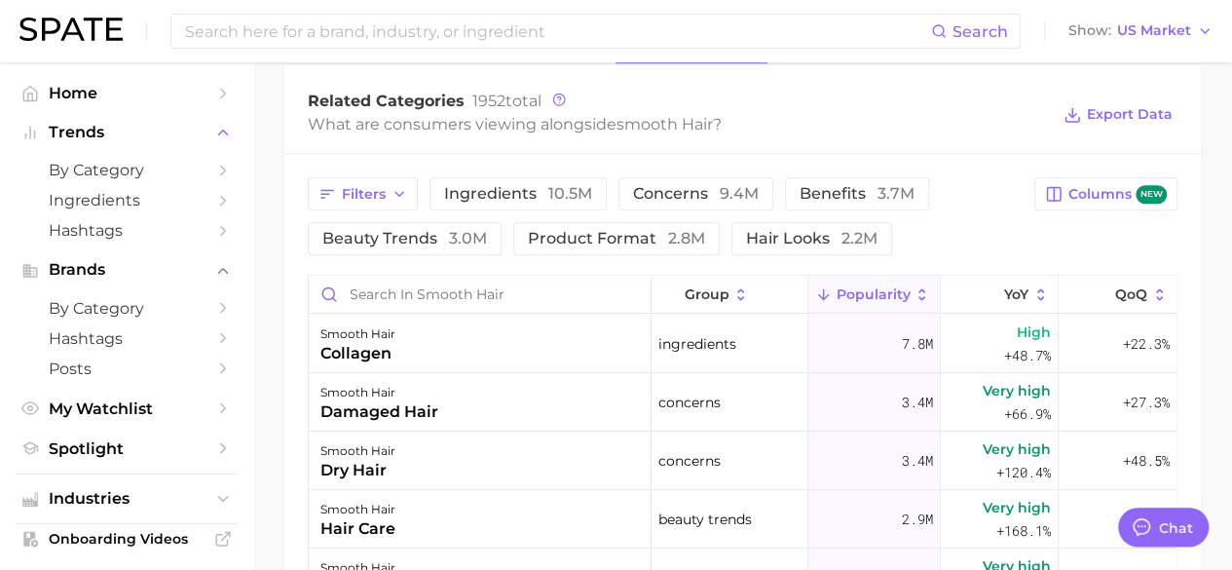
scroll to position [930, 0]
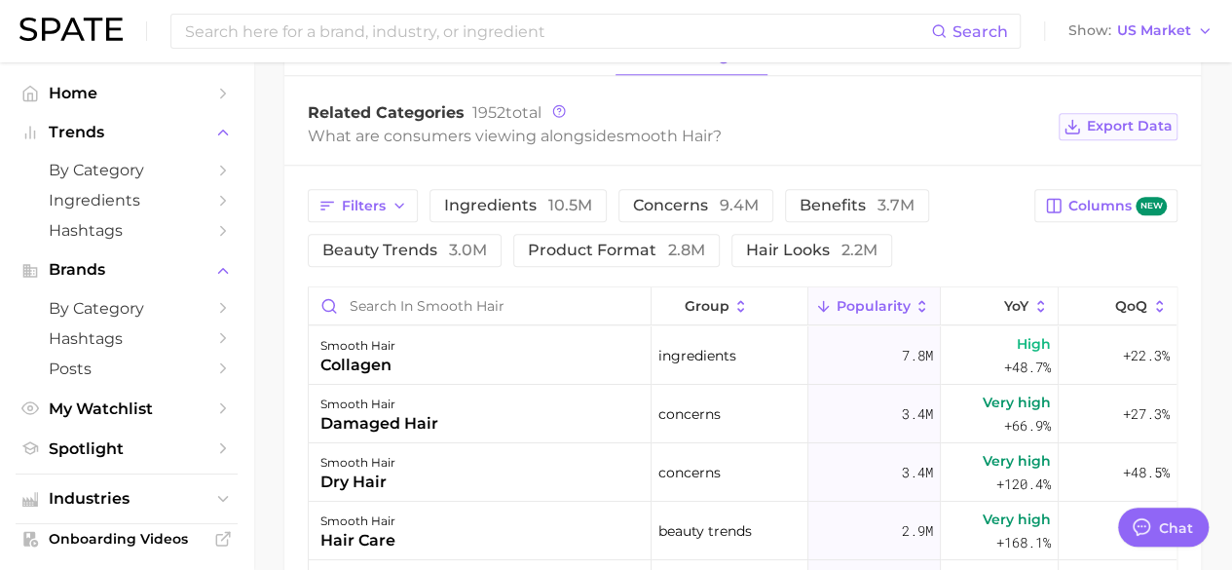
click at [1142, 124] on span "Export Data" at bounding box center [1130, 126] width 86 height 17
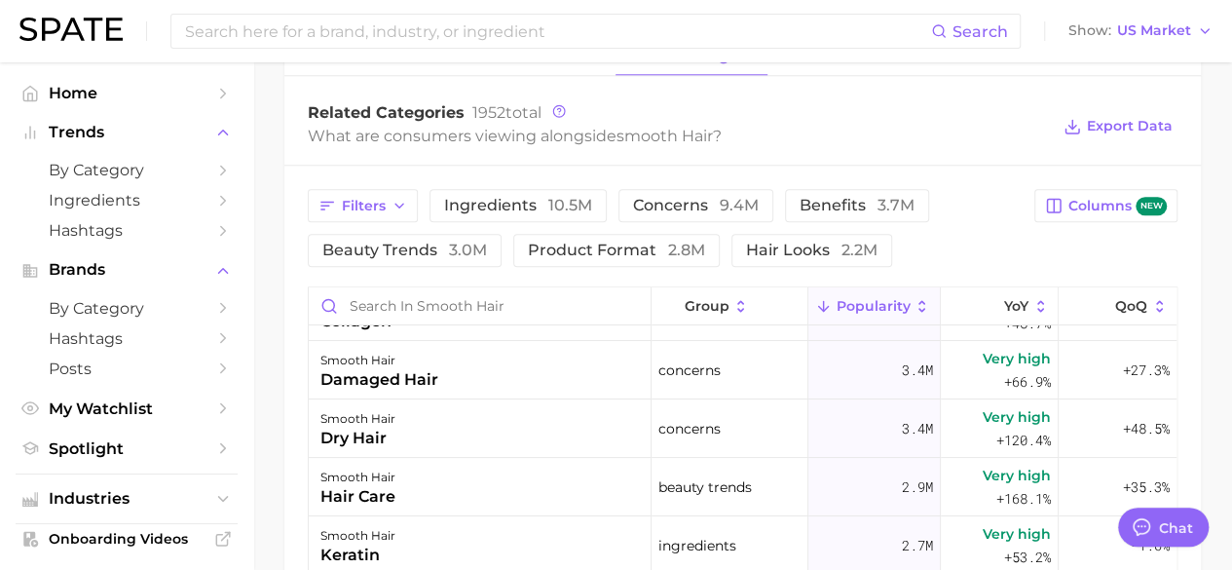
scroll to position [0, 0]
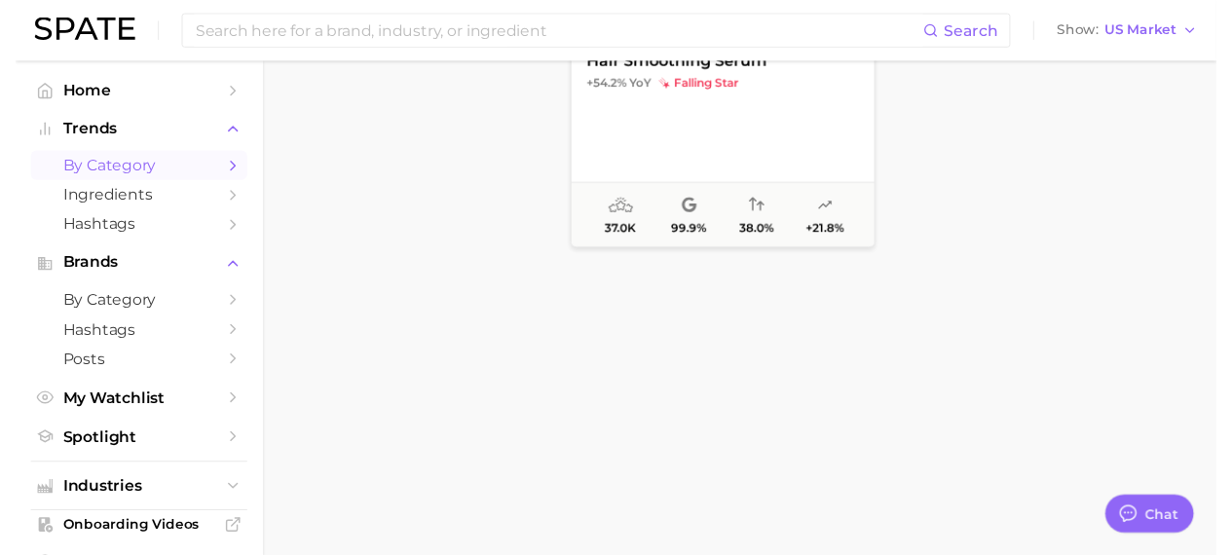
scroll to position [97, 0]
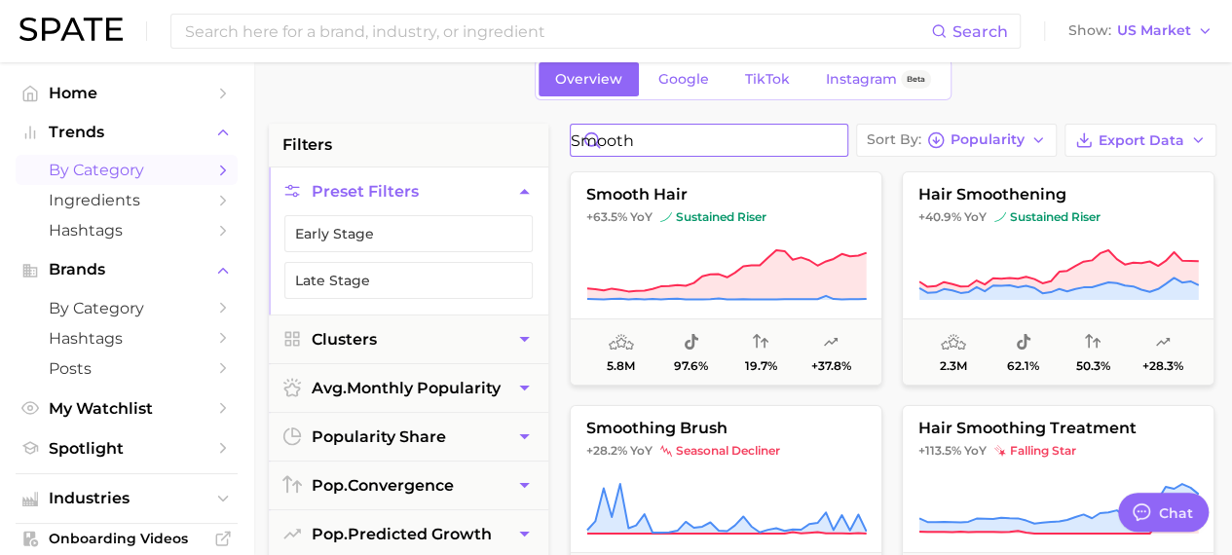
drag, startPoint x: 717, startPoint y: 132, endPoint x: 491, endPoint y: 94, distance: 229.1
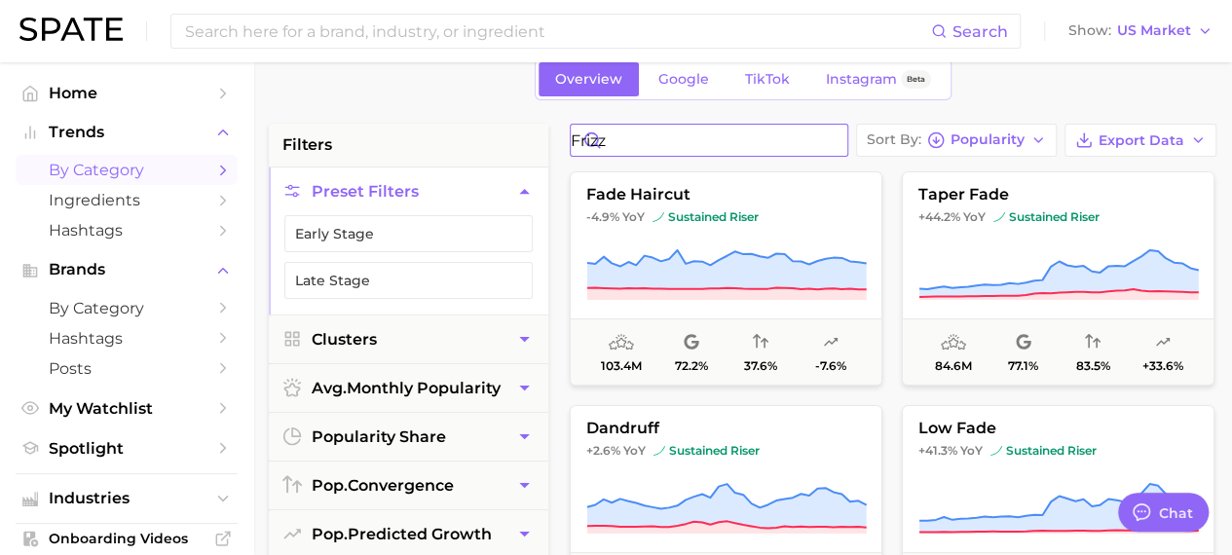
type input "frizz"
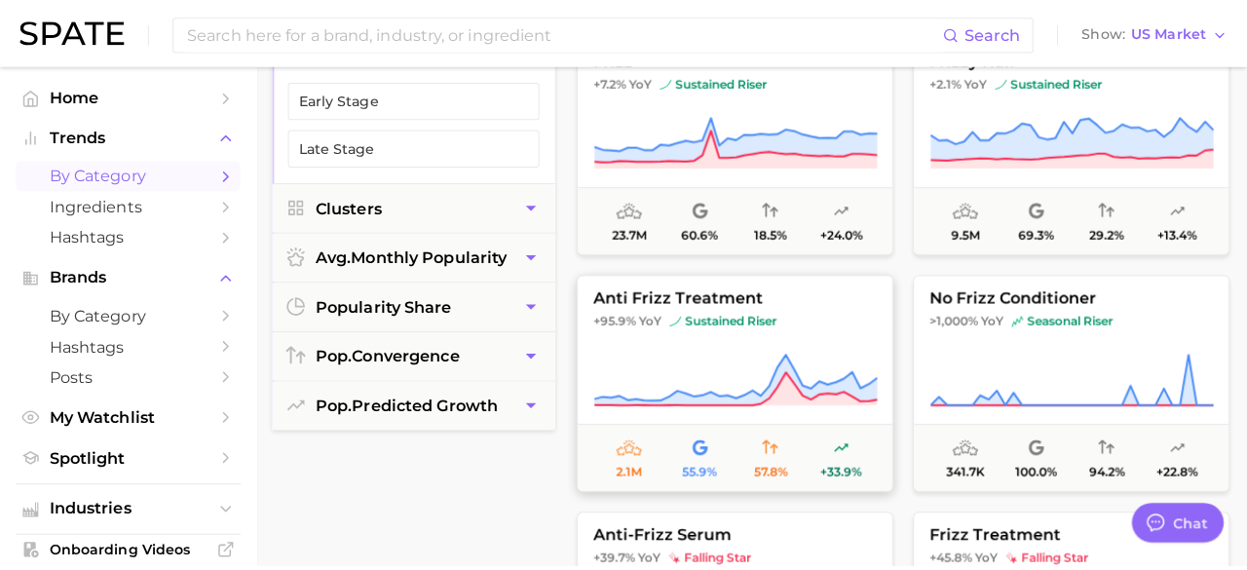
scroll to position [195, 0]
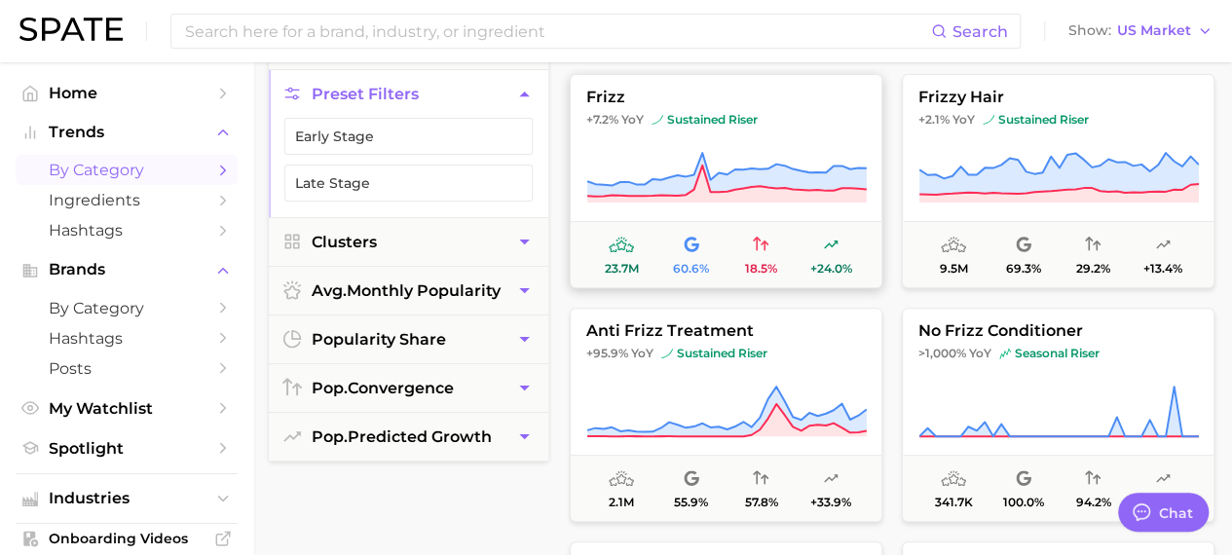
click at [700, 122] on span "sustained riser" at bounding box center [705, 120] width 106 height 16
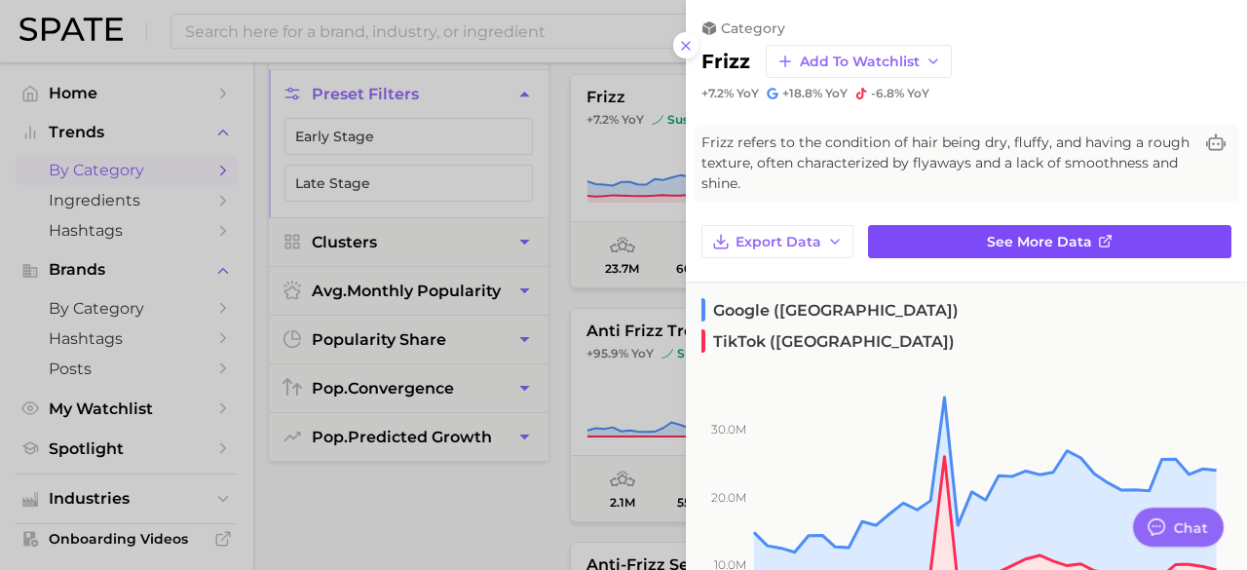
click at [963, 239] on link "See more data" at bounding box center [1049, 241] width 363 height 33
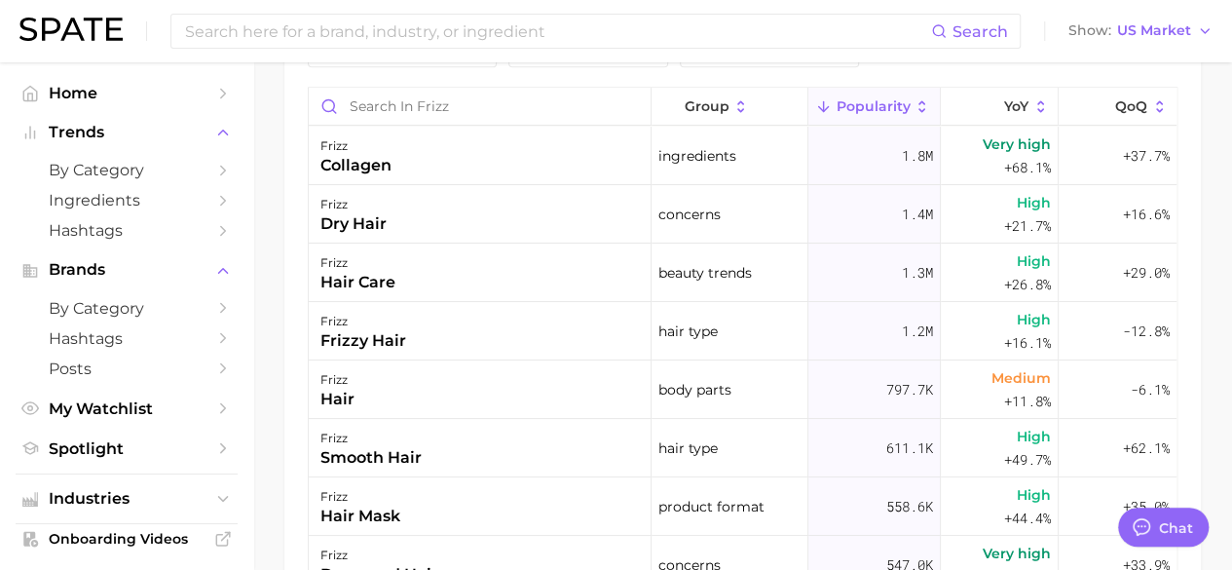
scroll to position [898, 0]
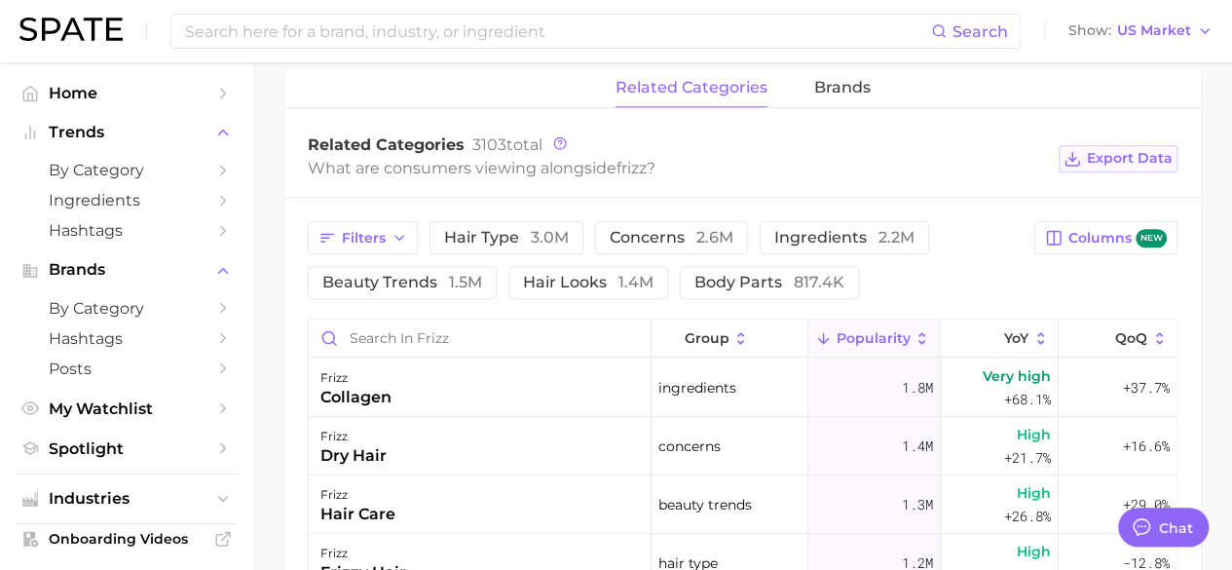
click at [1099, 163] on span "Export Data" at bounding box center [1130, 158] width 86 height 17
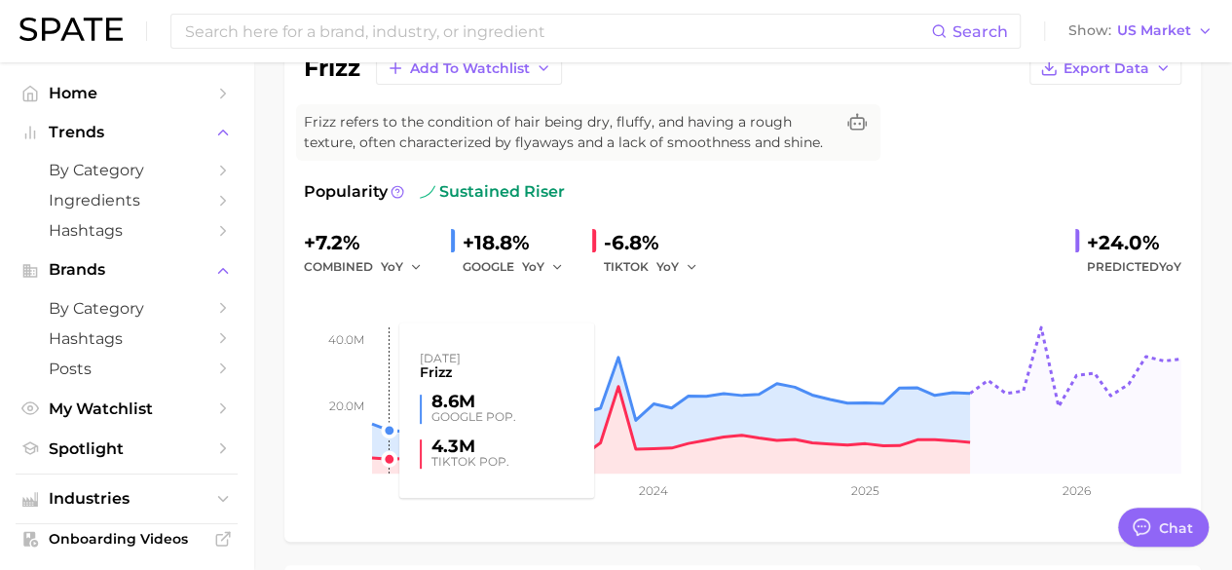
scroll to position [0, 0]
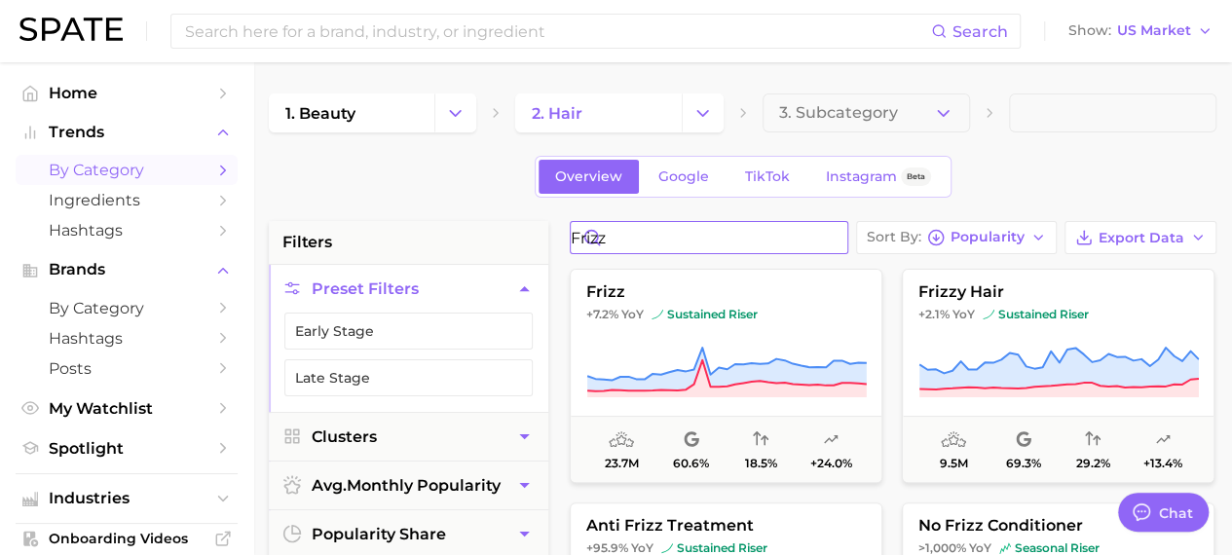
drag, startPoint x: 678, startPoint y: 246, endPoint x: 536, endPoint y: 248, distance: 142.2
type input "c"
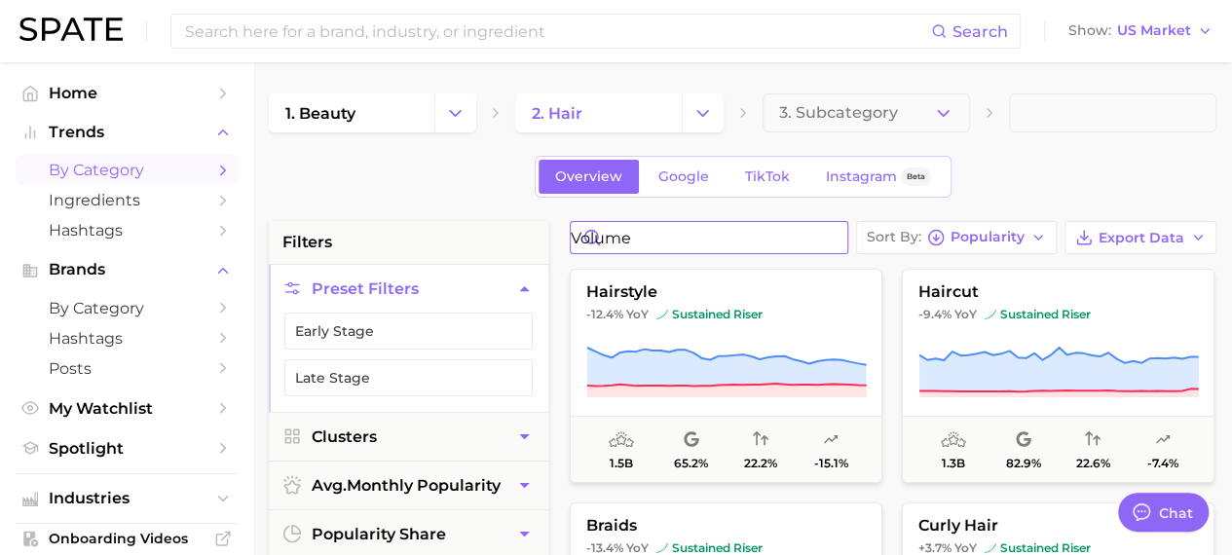
type input "volume"
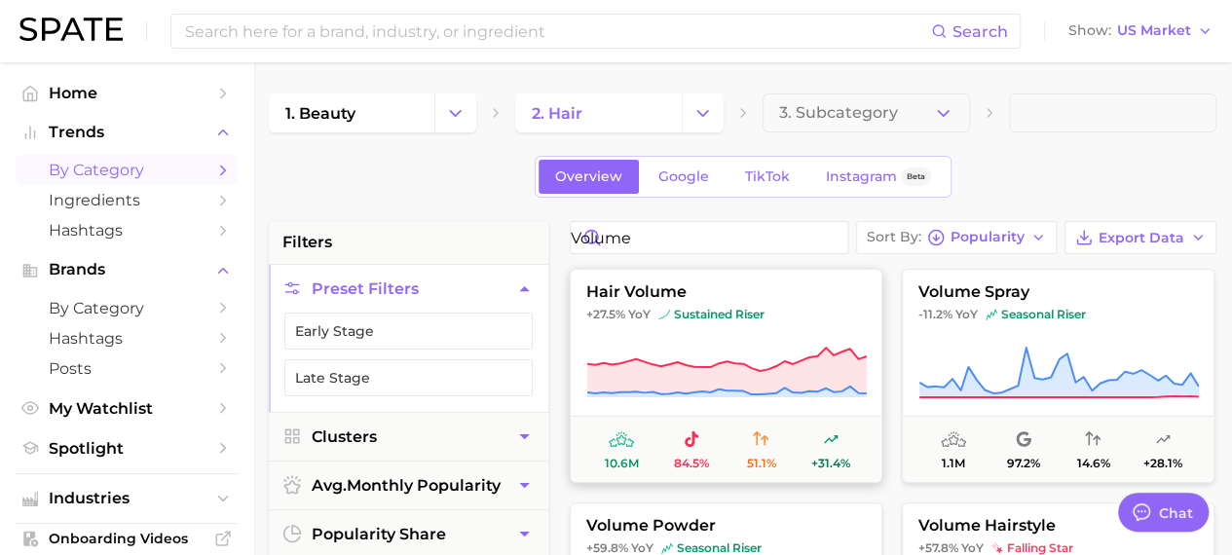
click at [692, 297] on span "hair volume" at bounding box center [726, 292] width 311 height 18
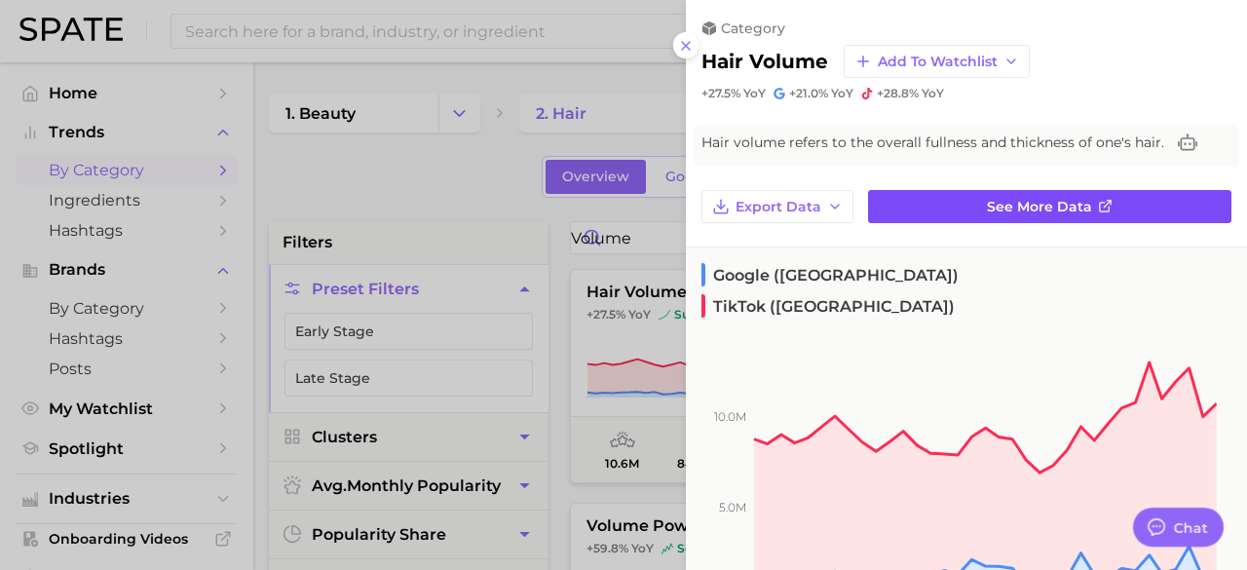
click at [943, 215] on link "See more data" at bounding box center [1049, 206] width 363 height 33
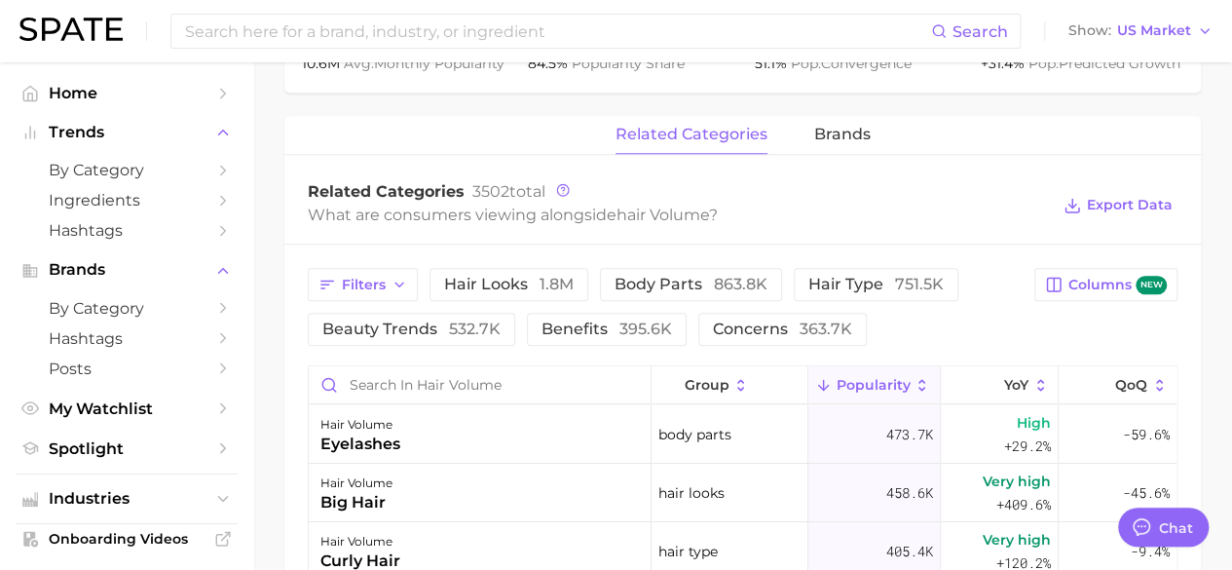
scroll to position [877, 0]
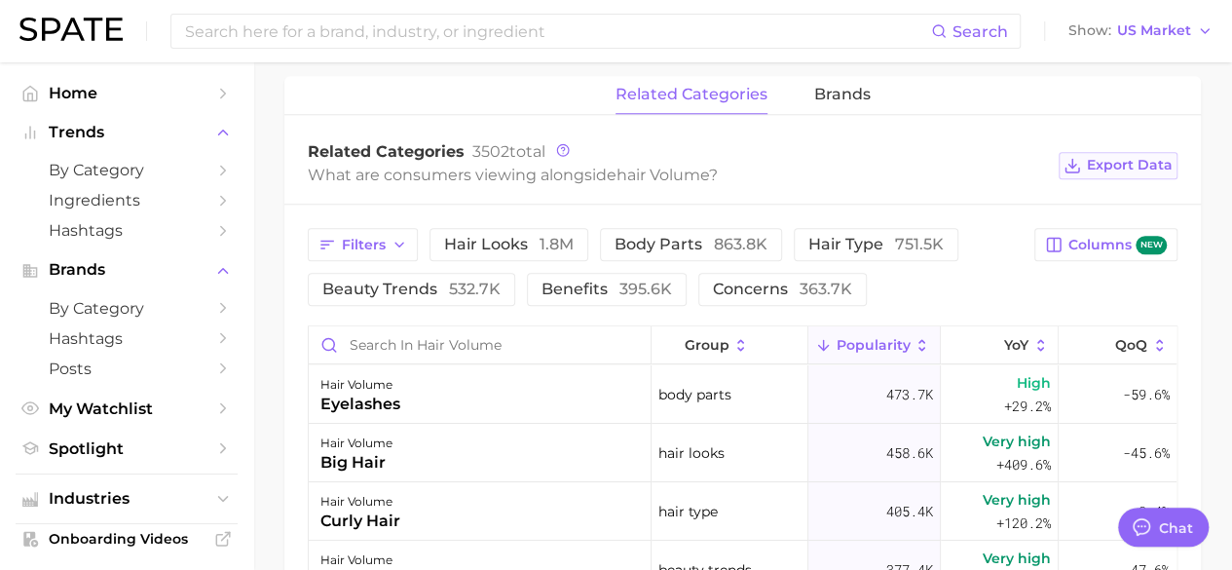
click at [1106, 167] on span "Export Data" at bounding box center [1130, 165] width 86 height 17
